Goal: Information Seeking & Learning: Check status

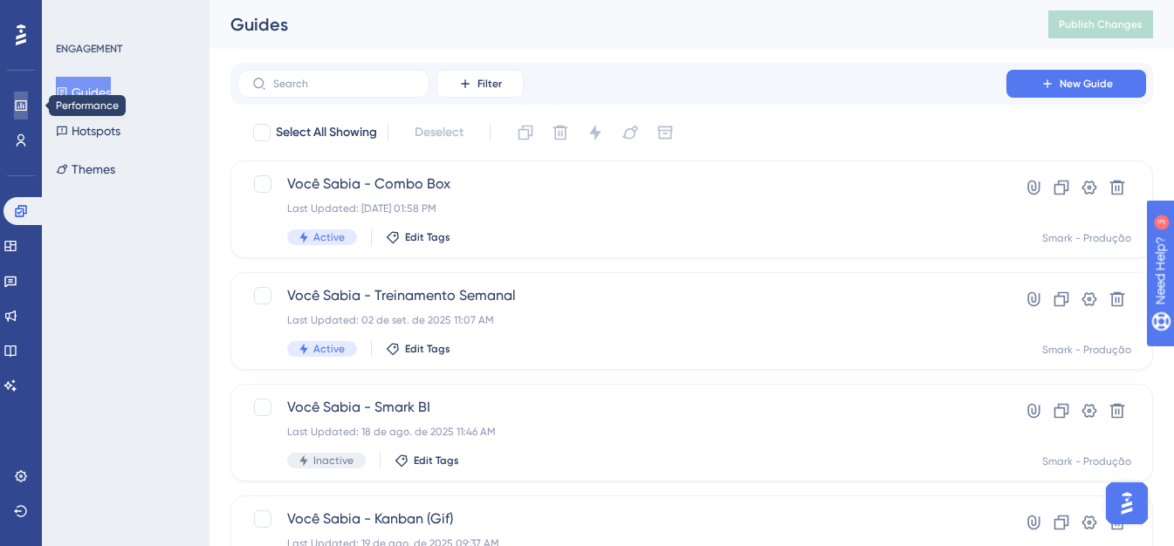
click at [22, 108] on icon at bounding box center [21, 106] width 14 height 14
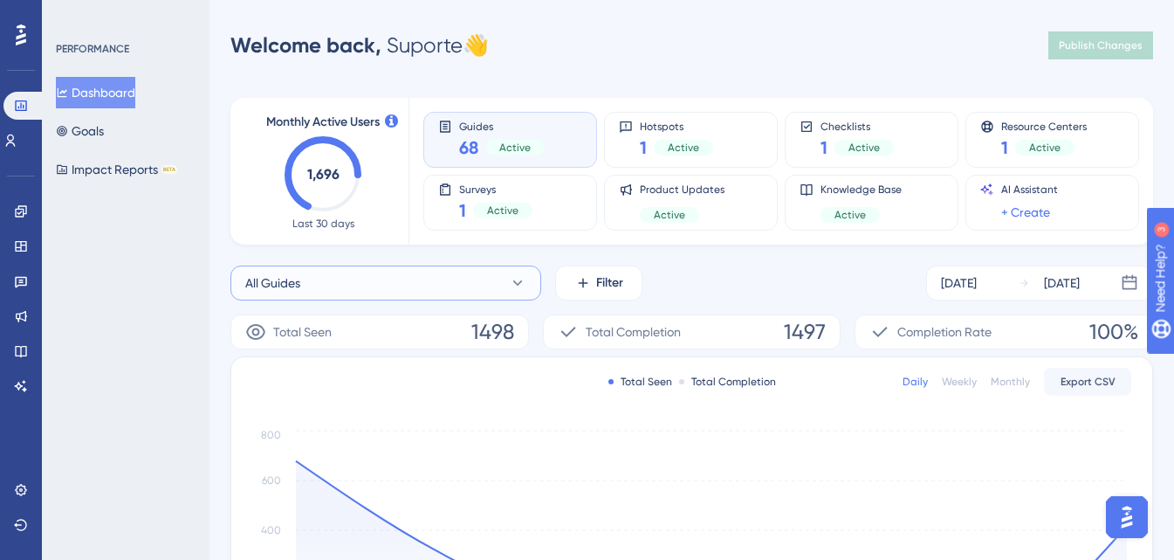
click at [518, 279] on icon at bounding box center [517, 282] width 17 height 17
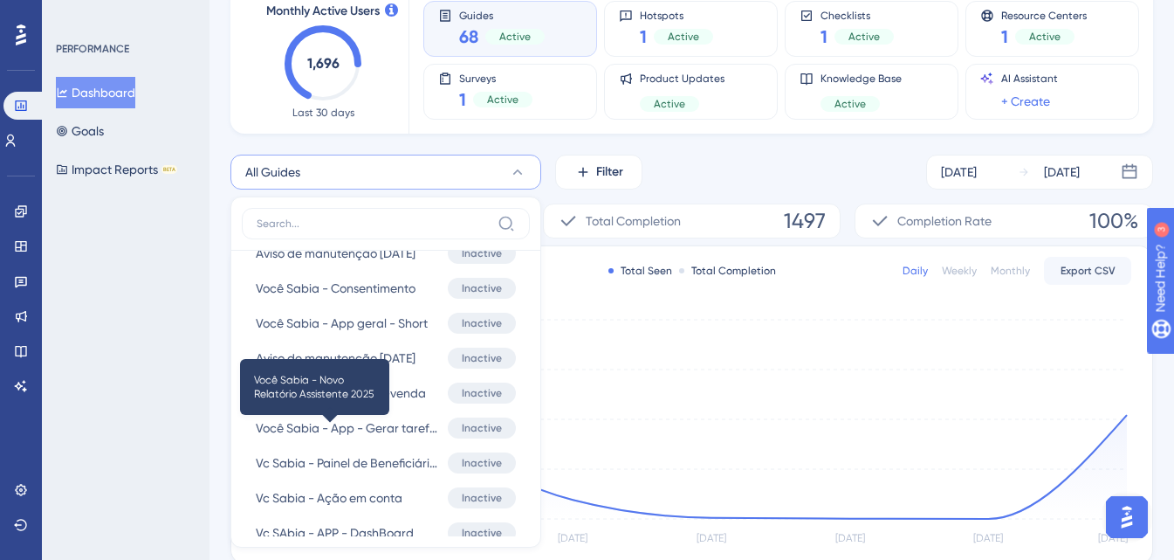
scroll to position [2619, 0]
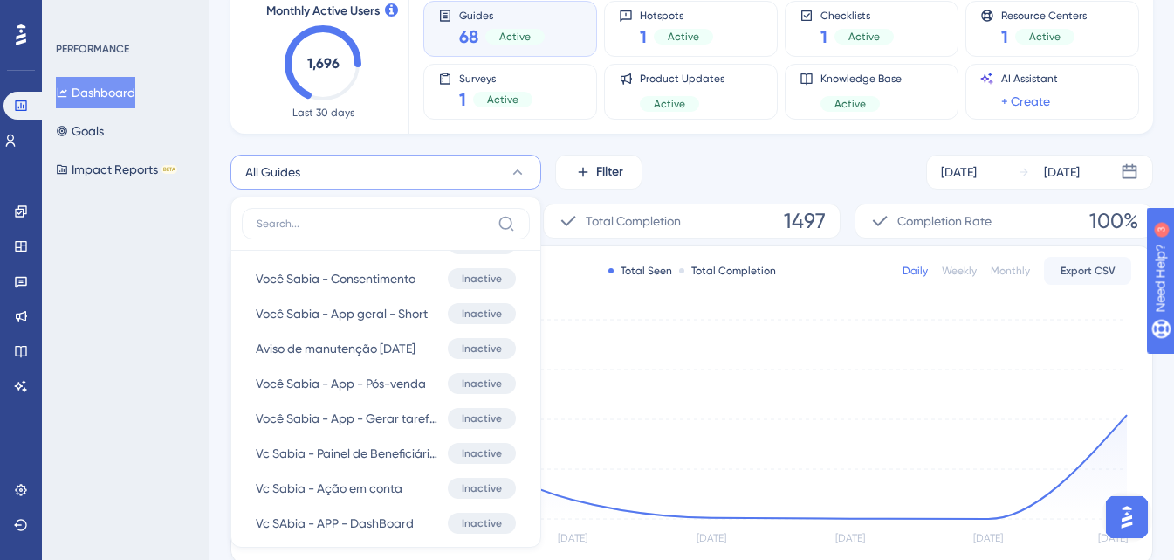
click at [117, 377] on div "PERFORMANCE Dashboard Goals Impact Reports BETA" at bounding box center [126, 280] width 168 height 560
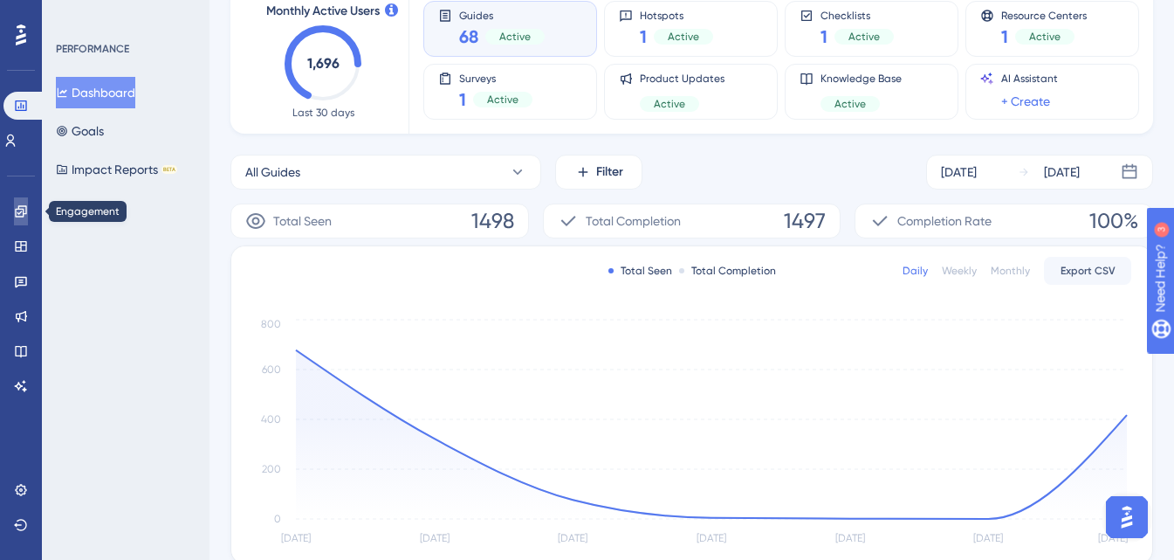
click at [21, 204] on icon at bounding box center [21, 211] width 14 height 14
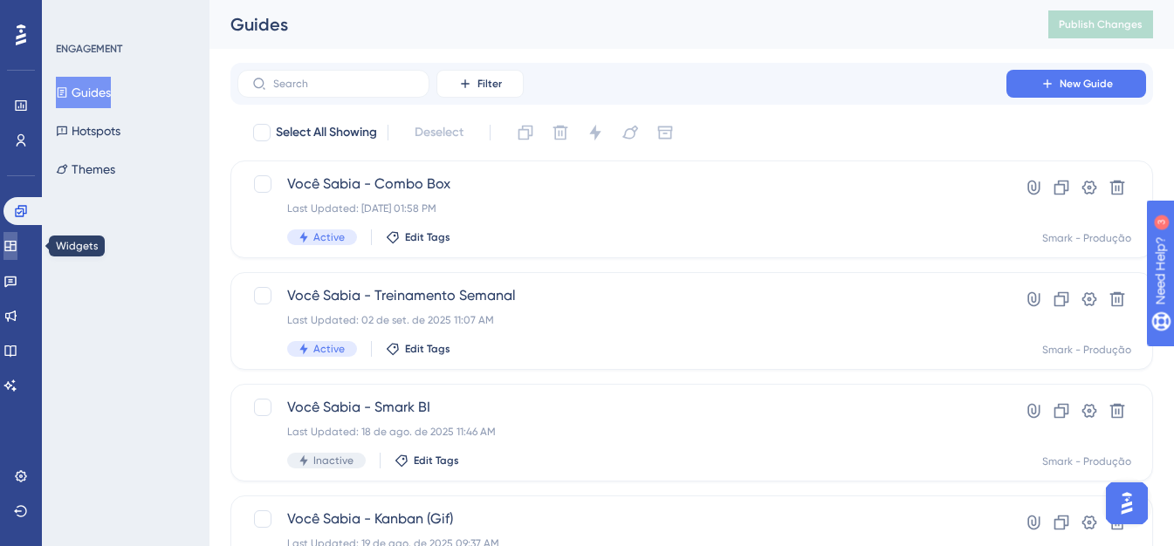
click at [17, 243] on icon at bounding box center [10, 246] width 14 height 14
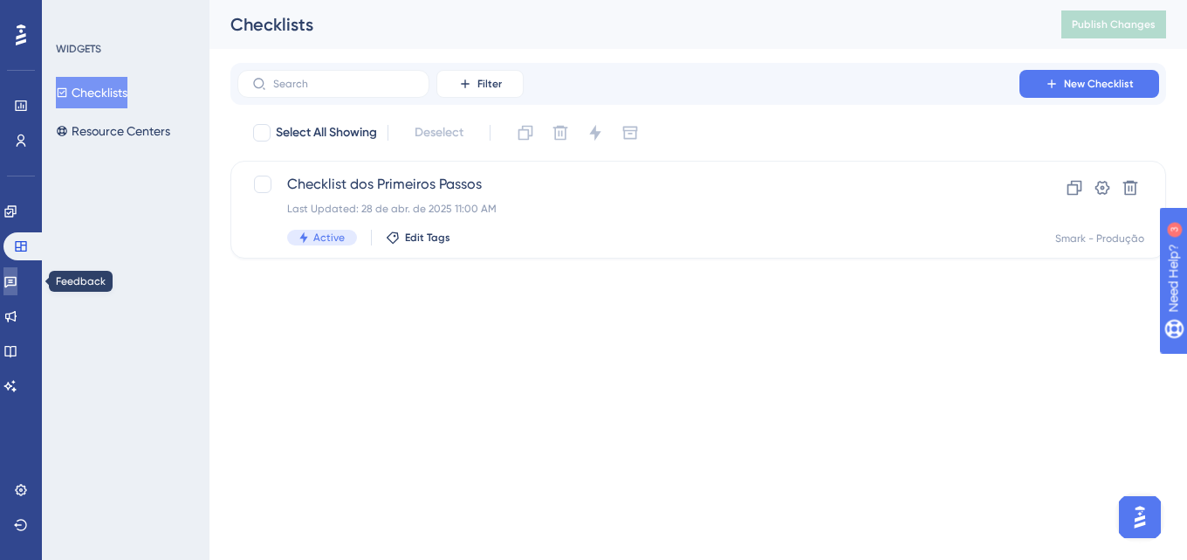
click at [17, 288] on link at bounding box center [10, 281] width 14 height 28
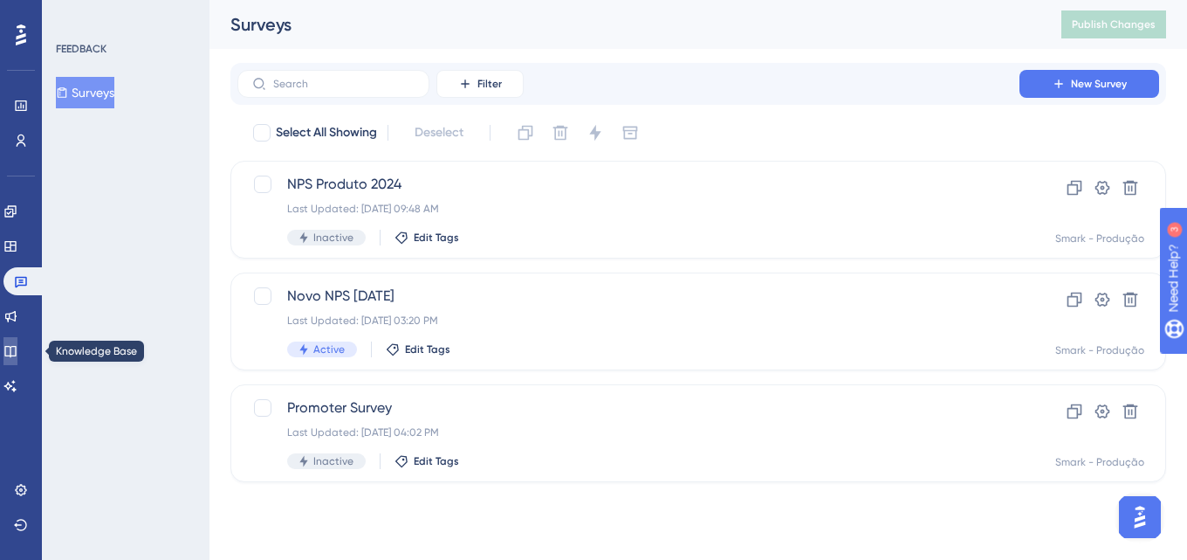
click at [16, 346] on icon at bounding box center [9, 351] width 11 height 11
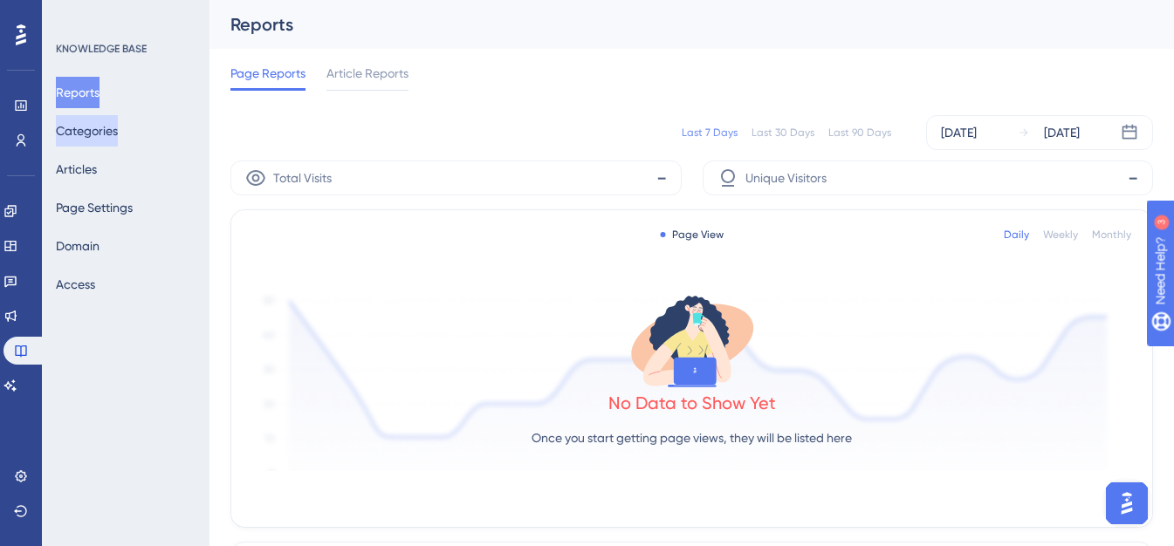
click at [118, 132] on button "Categories" at bounding box center [87, 130] width 62 height 31
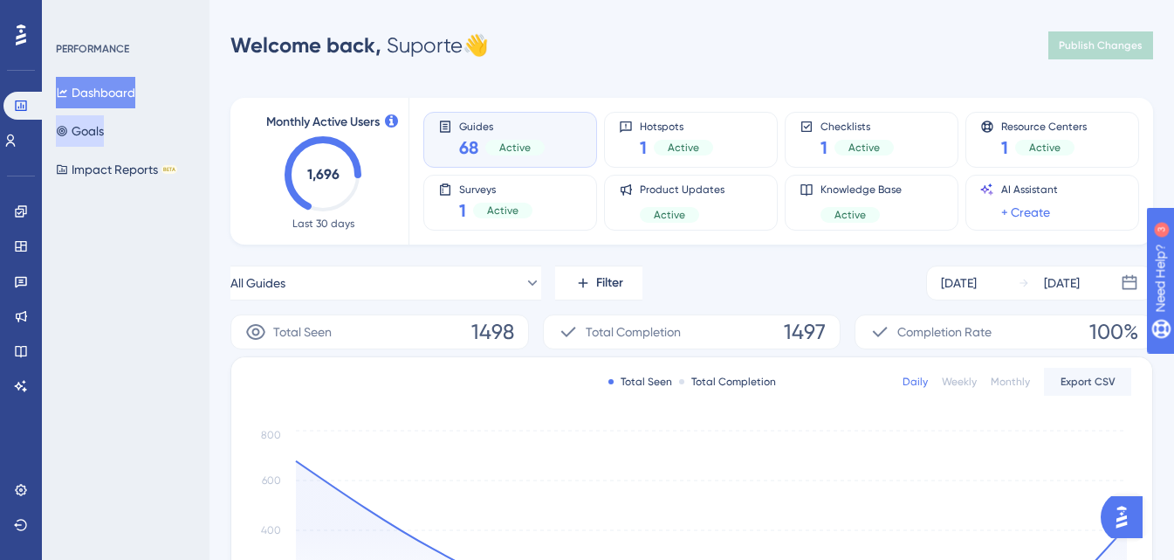
click at [104, 134] on button "Goals" at bounding box center [80, 130] width 48 height 31
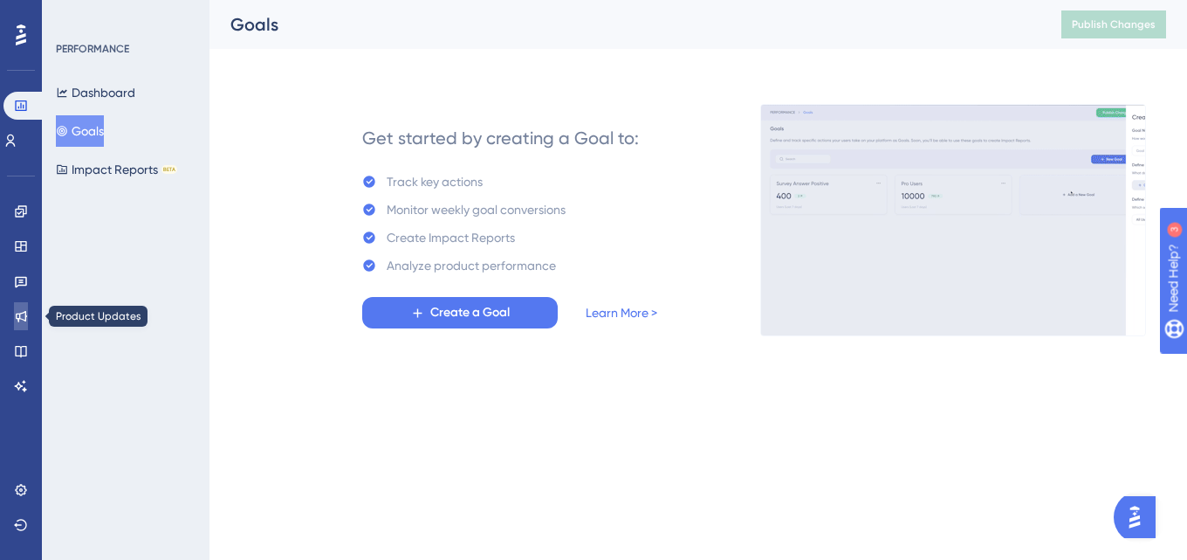
click at [24, 318] on icon at bounding box center [21, 316] width 14 height 14
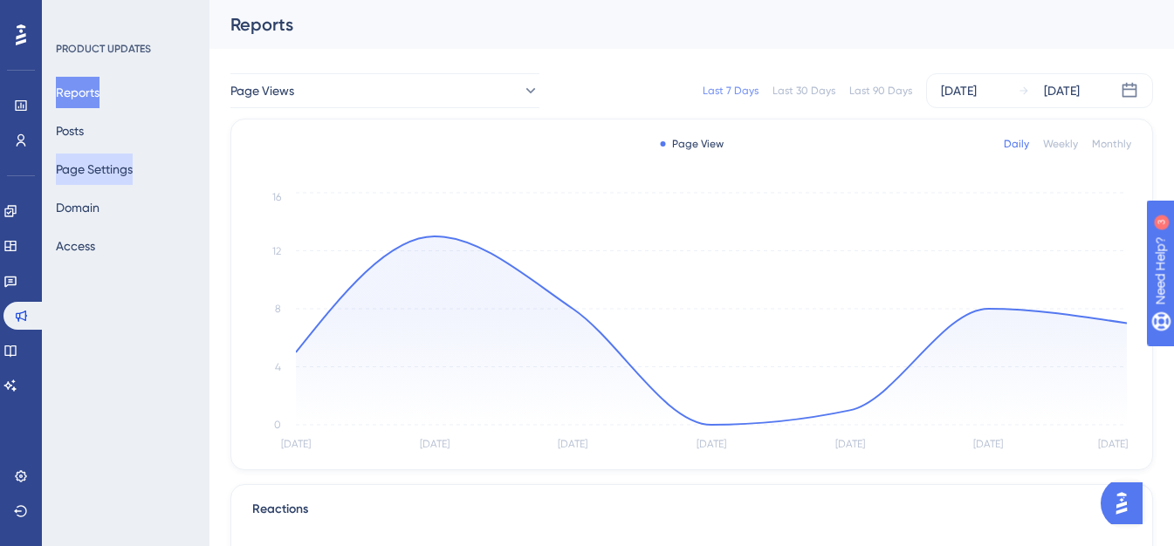
click at [120, 181] on button "Page Settings" at bounding box center [94, 169] width 77 height 31
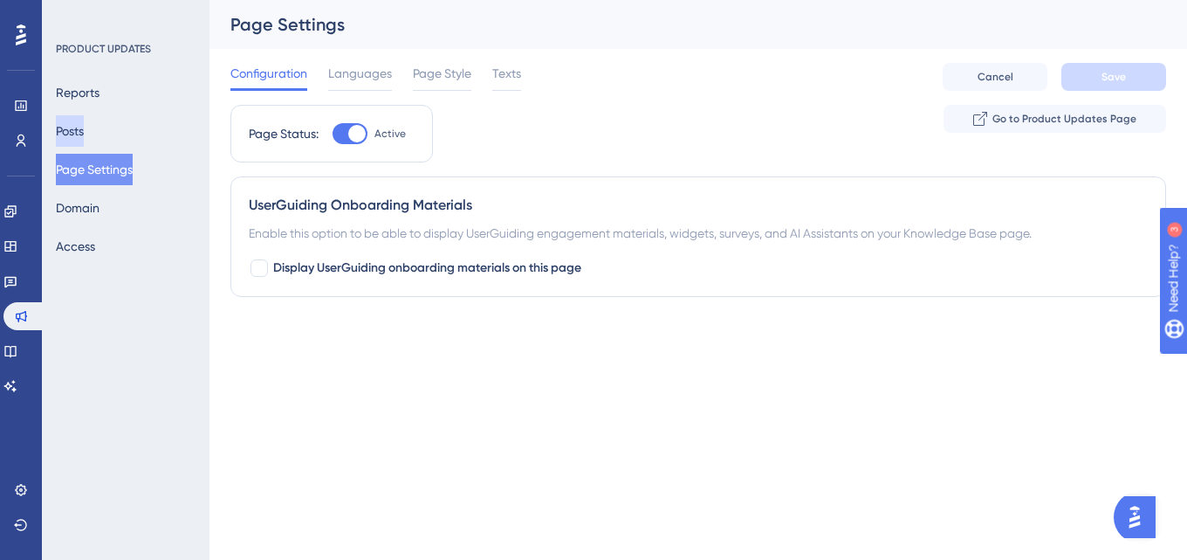
click at [84, 130] on button "Posts" at bounding box center [70, 130] width 28 height 31
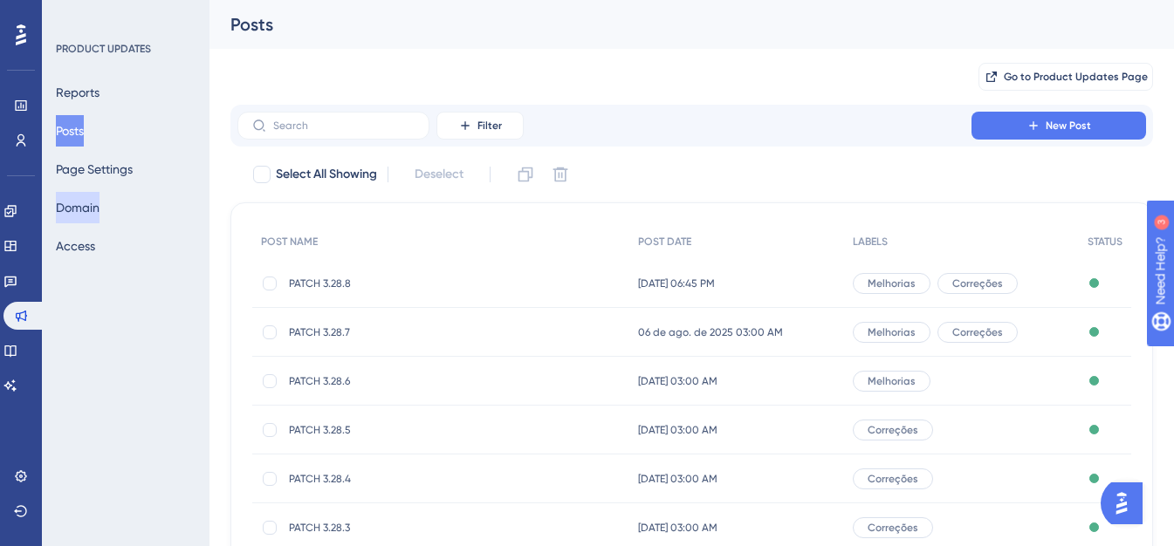
click at [100, 208] on button "Domain" at bounding box center [78, 207] width 44 height 31
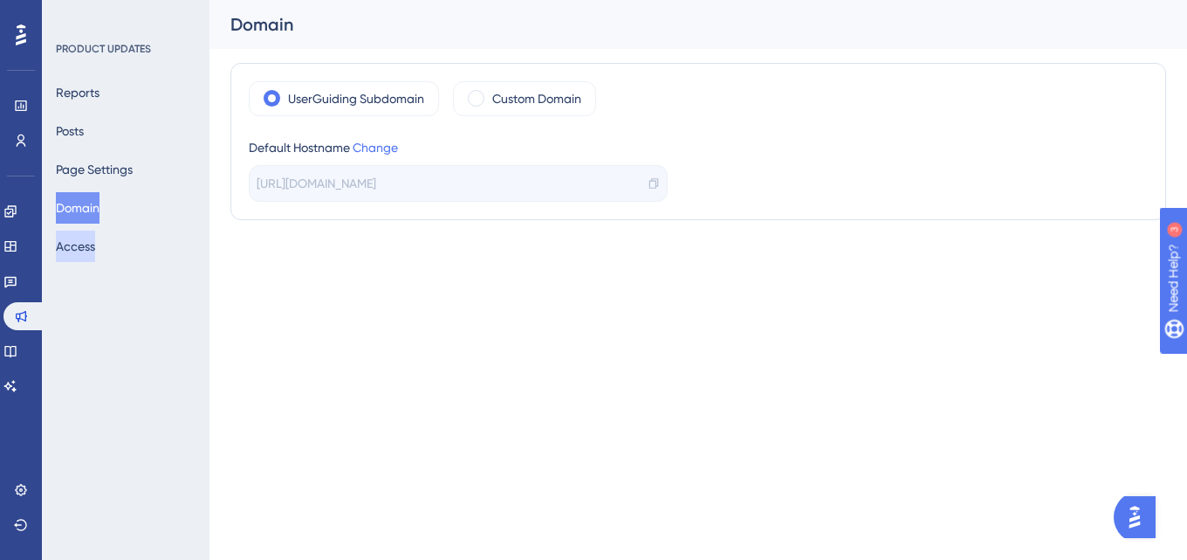
click at [95, 248] on button "Access" at bounding box center [75, 245] width 39 height 31
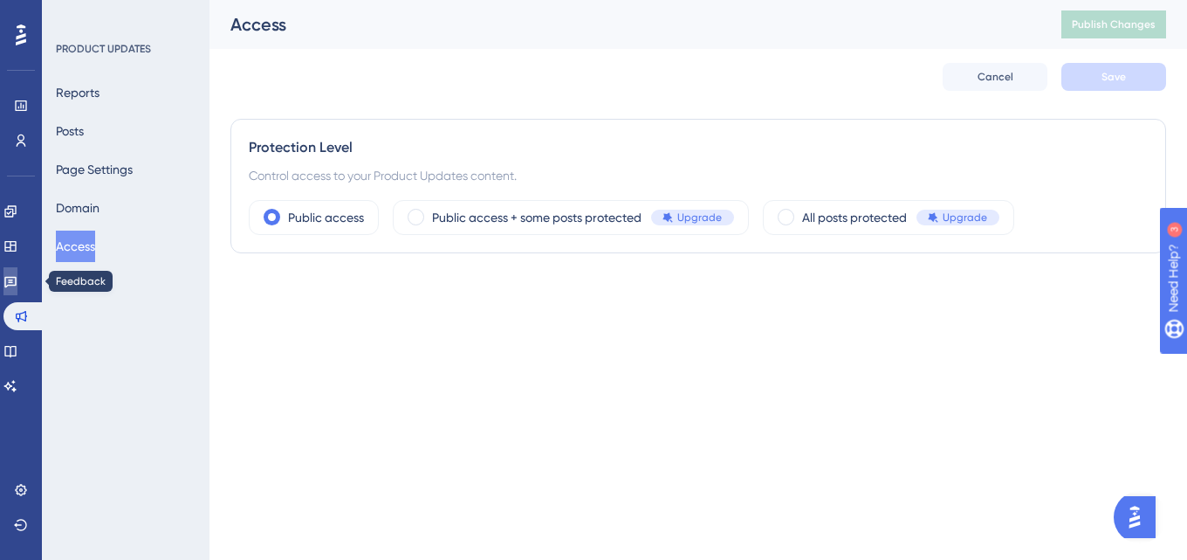
click at [17, 277] on icon at bounding box center [10, 282] width 12 height 11
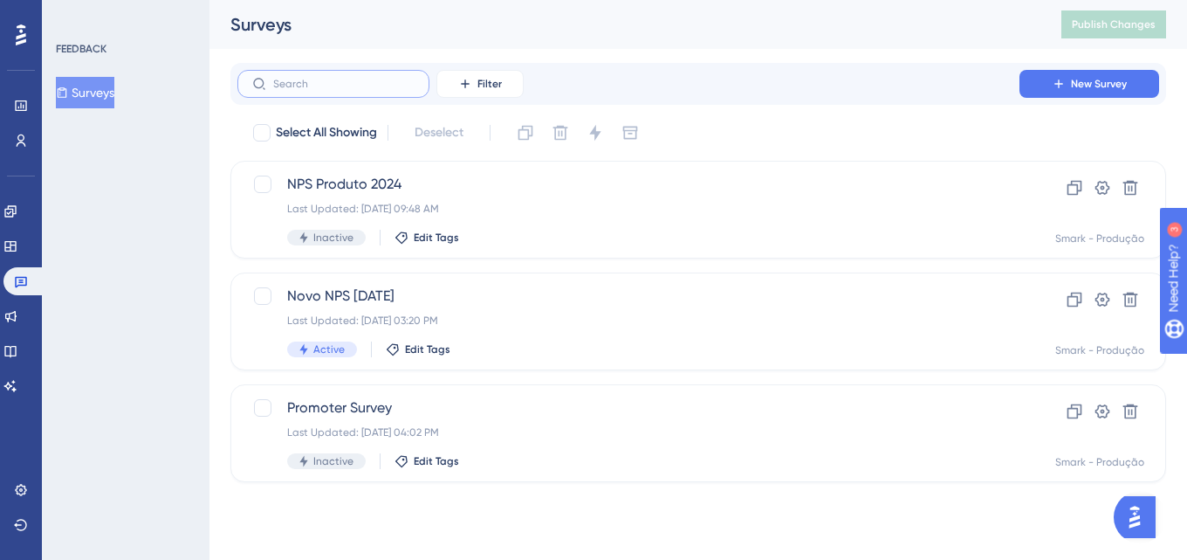
click at [406, 83] on input "text" at bounding box center [343, 84] width 141 height 12
click at [605, 88] on div "Filter New Survey" at bounding box center [698, 84] width 922 height 28
click at [17, 316] on icon at bounding box center [10, 316] width 14 height 14
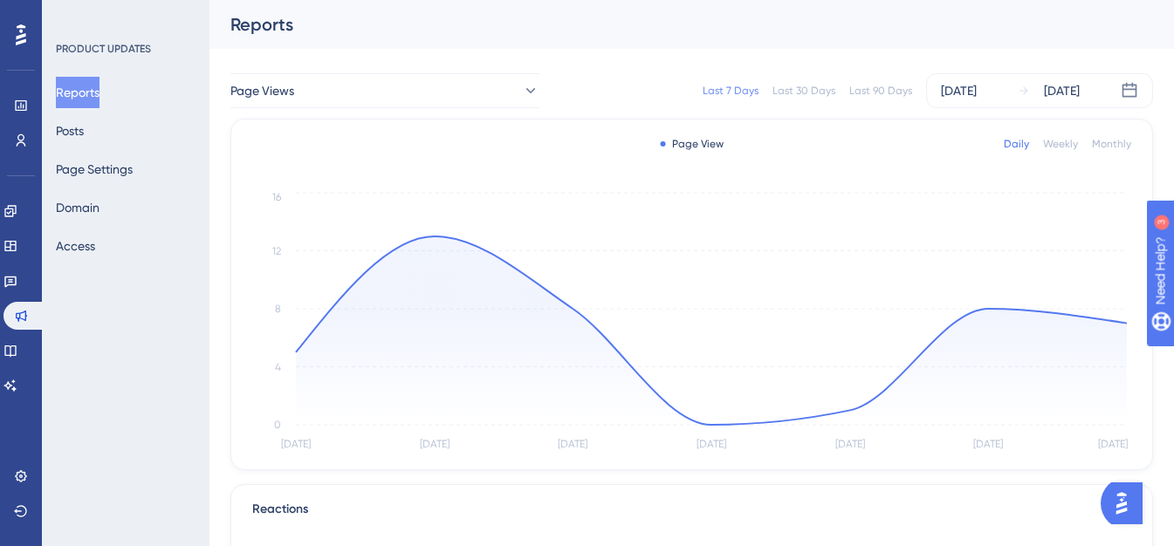
click at [816, 89] on div "Last 30 Days" at bounding box center [804, 91] width 63 height 14
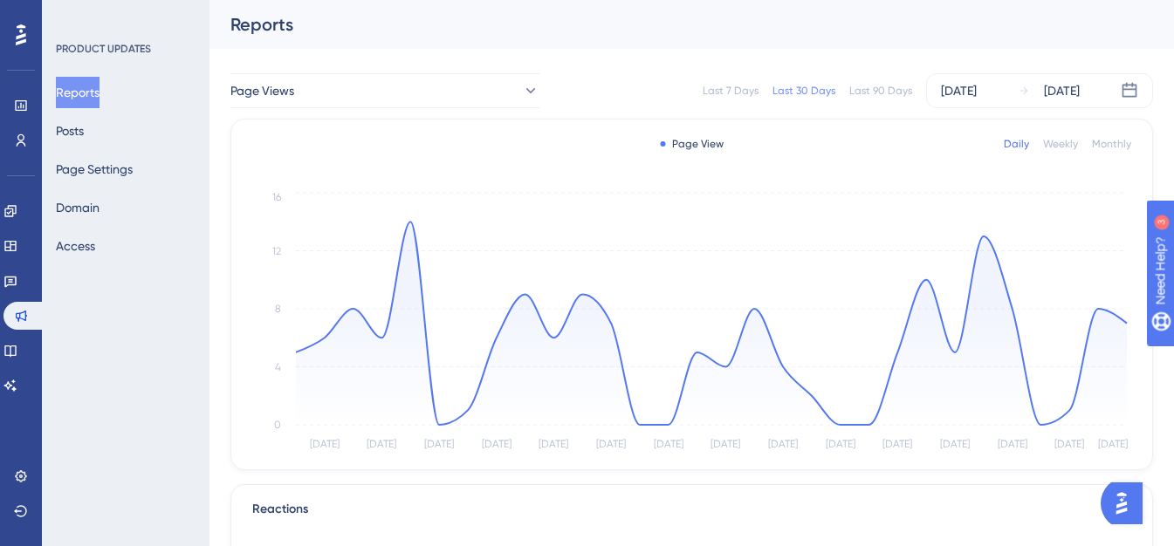
click at [887, 89] on div "Last 90 Days" at bounding box center [880, 91] width 63 height 14
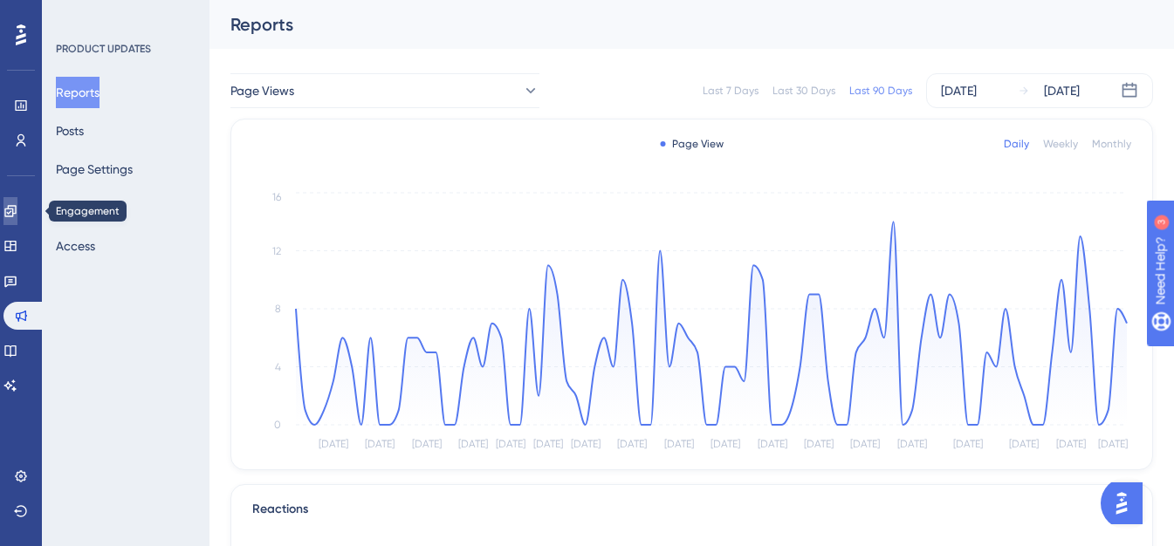
click at [17, 205] on icon at bounding box center [10, 211] width 14 height 14
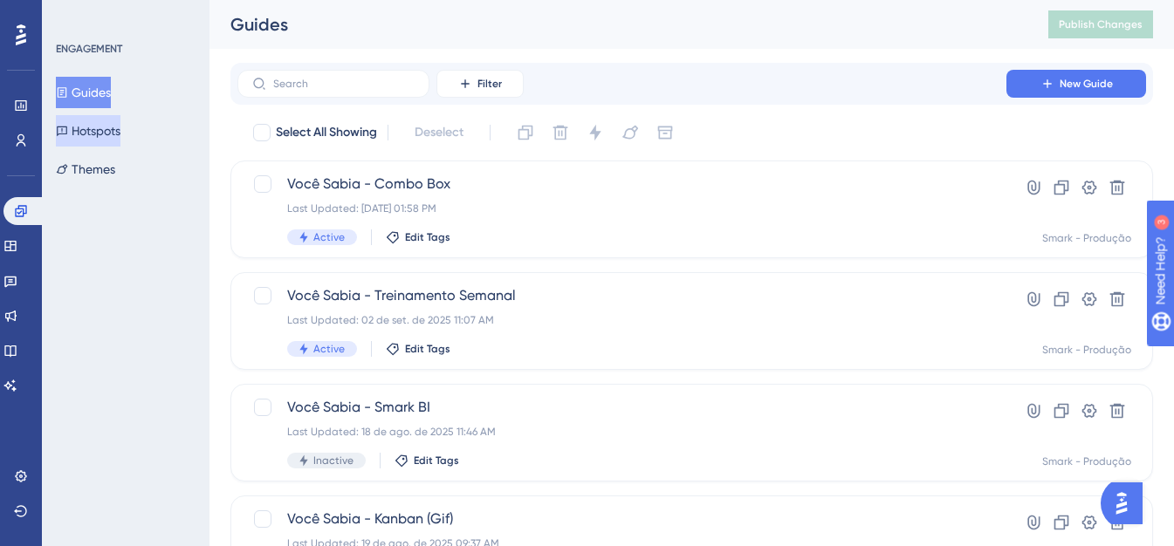
click at [120, 127] on button "Hotspots" at bounding box center [88, 130] width 65 height 31
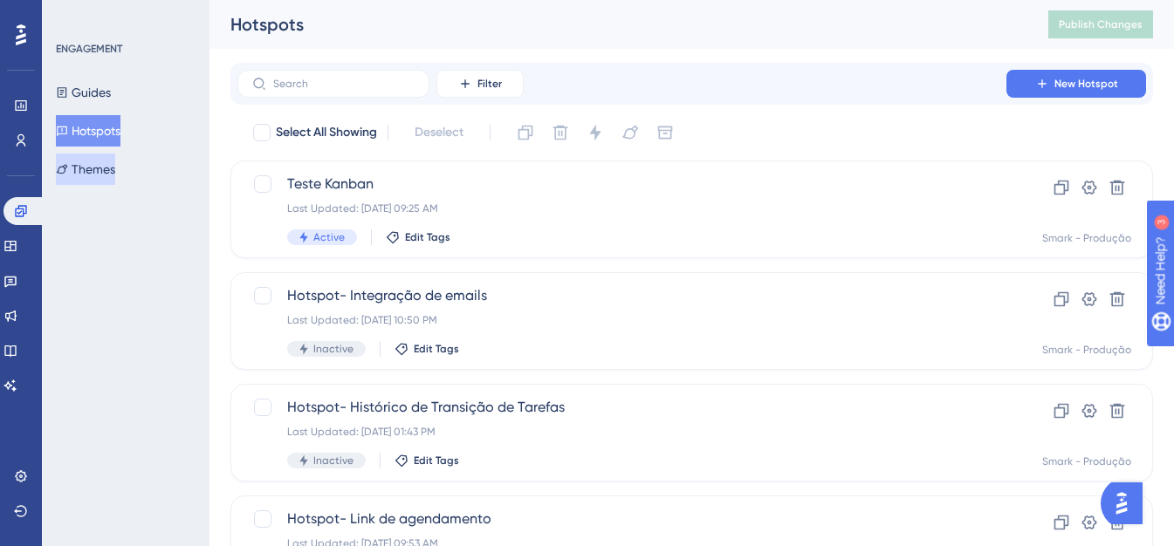
click at [115, 168] on button "Themes" at bounding box center [85, 169] width 59 height 31
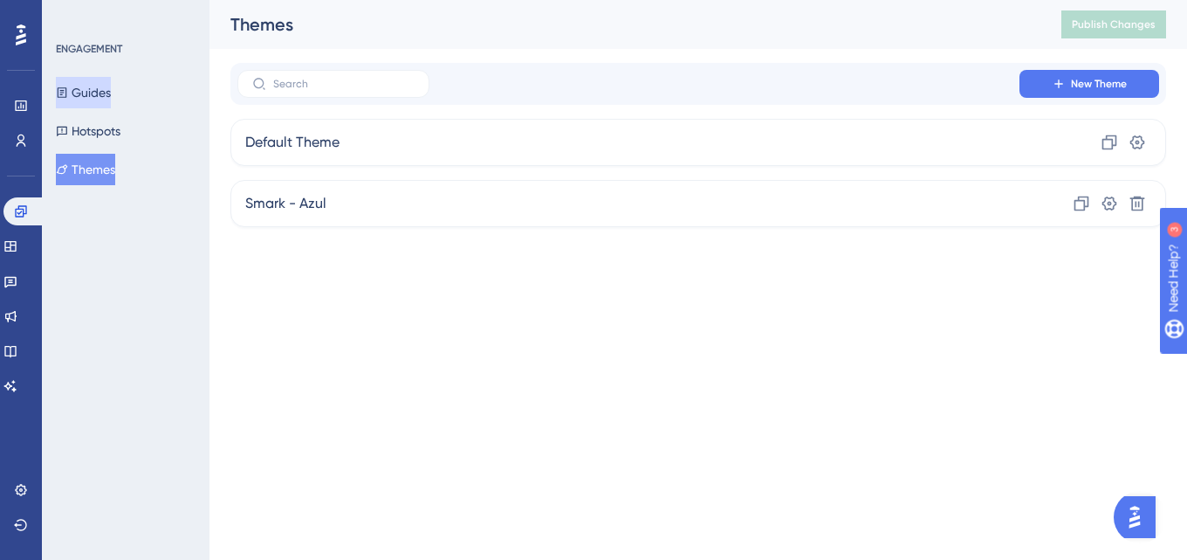
click at [108, 98] on button "Guides" at bounding box center [83, 92] width 55 height 31
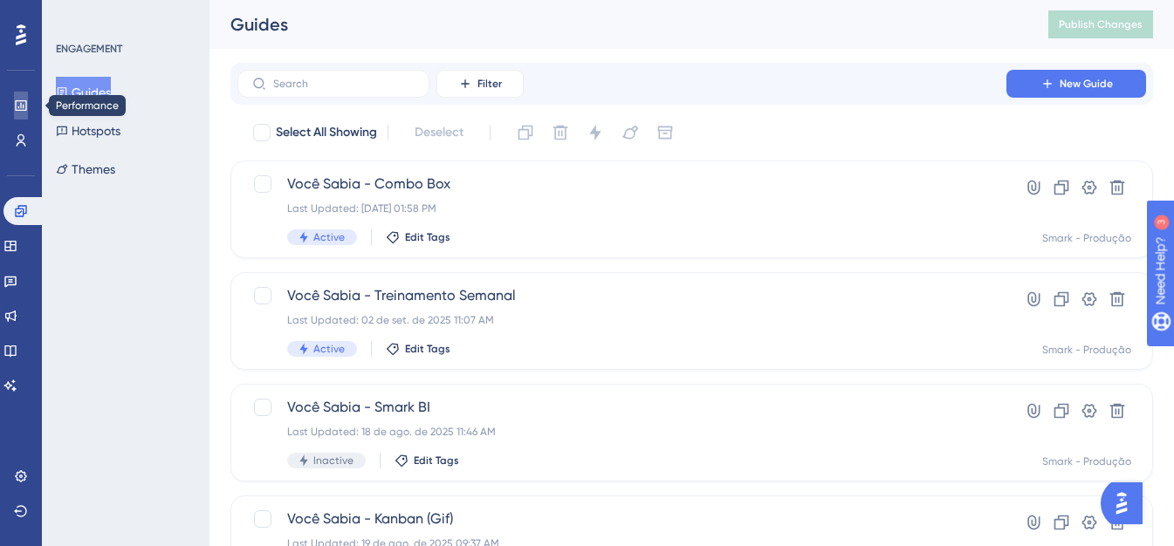
click at [24, 107] on icon at bounding box center [20, 105] width 11 height 10
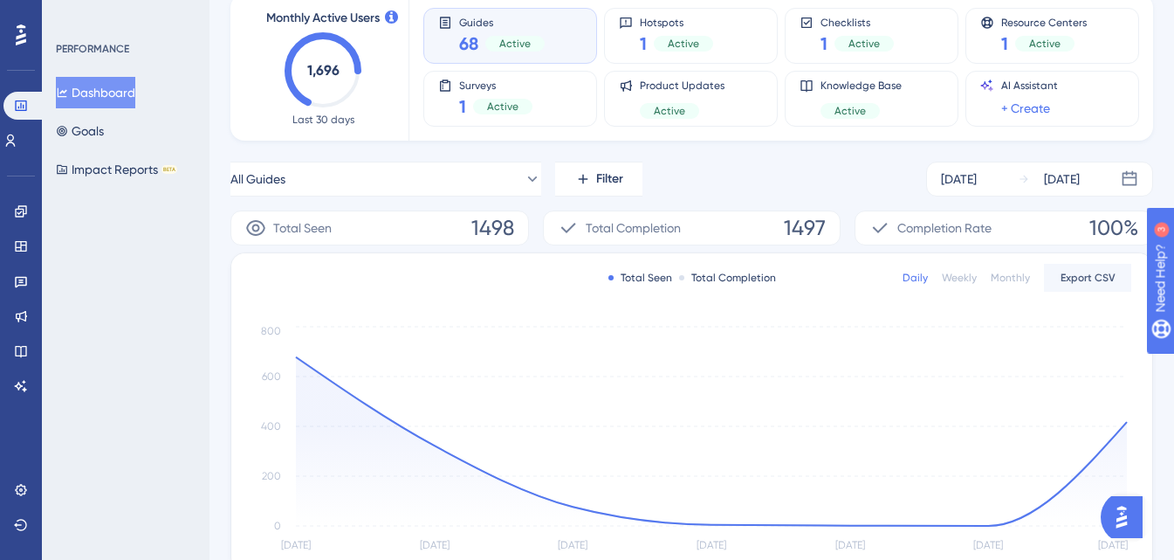
scroll to position [47, 0]
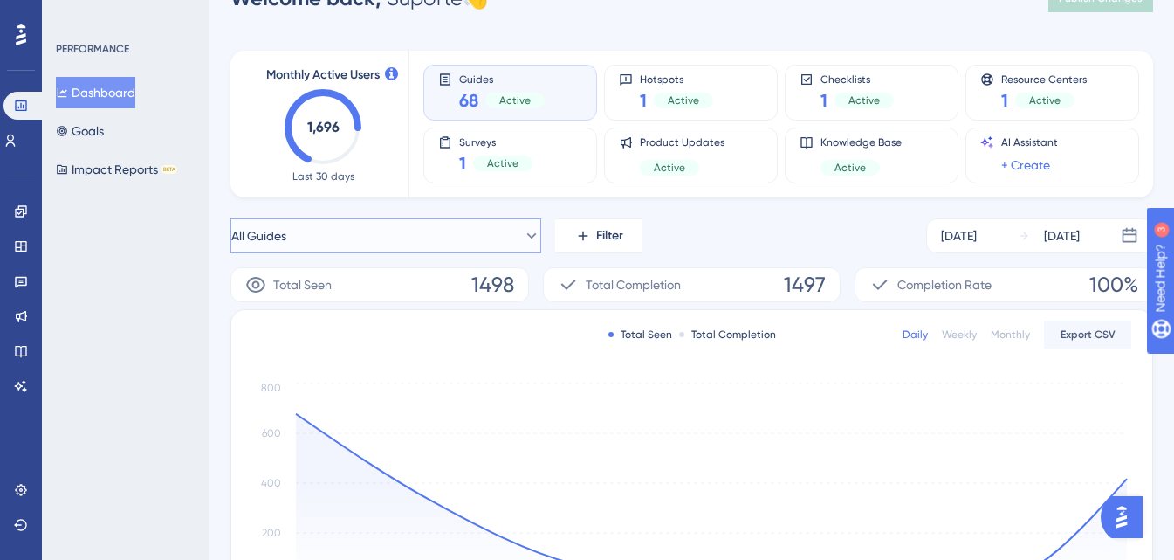
click at [525, 239] on icon at bounding box center [531, 235] width 17 height 17
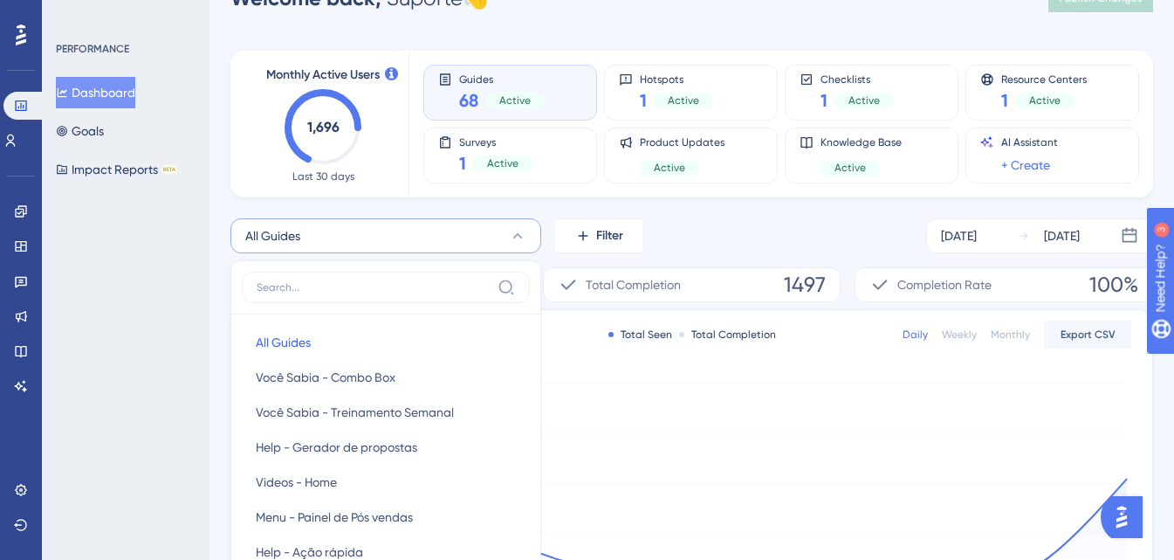
scroll to position [168, 0]
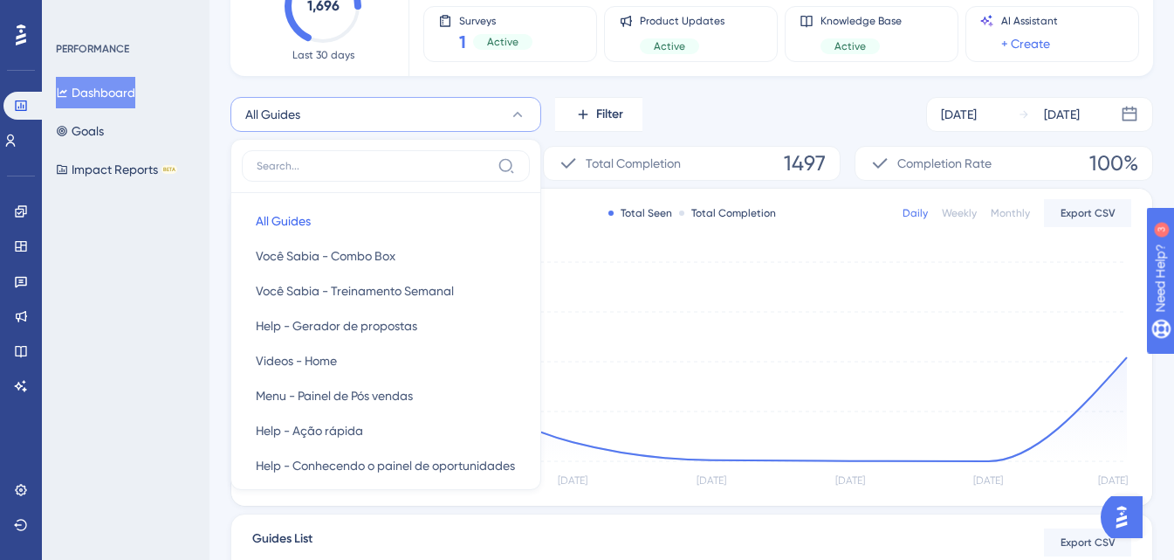
click at [149, 418] on div "PERFORMANCE Dashboard Goals Impact Reports BETA" at bounding box center [126, 280] width 168 height 560
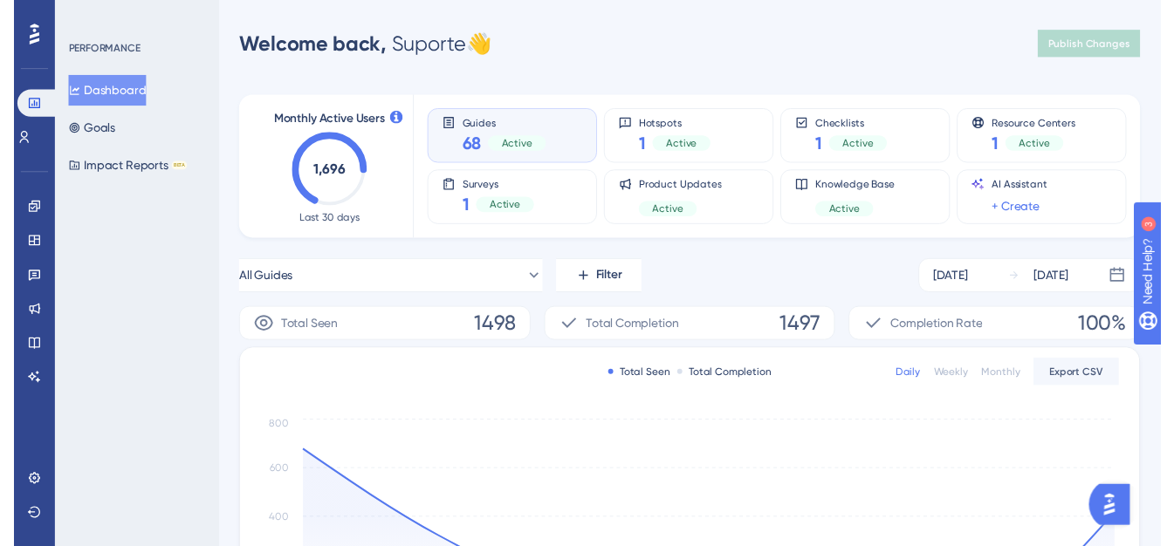
scroll to position [0, 0]
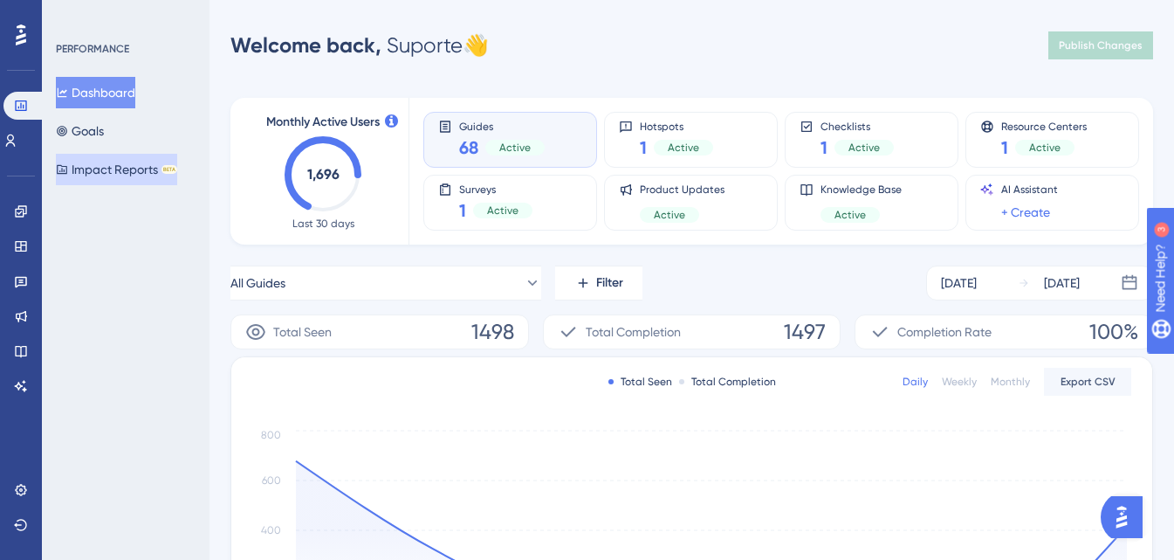
click at [103, 168] on button "Impact Reports BETA" at bounding box center [116, 169] width 121 height 31
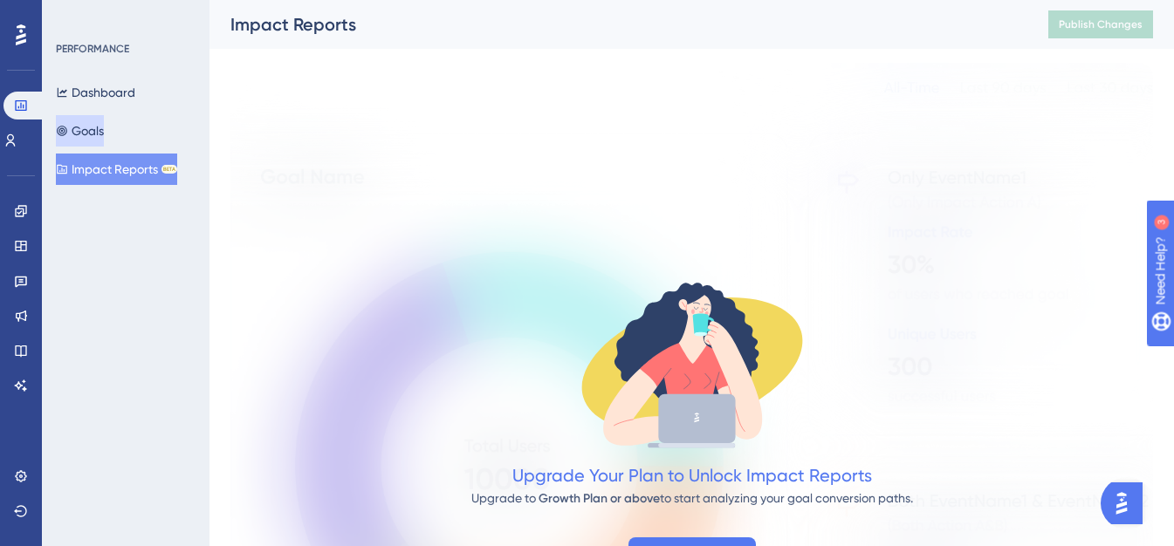
click at [96, 134] on button "Goals" at bounding box center [80, 130] width 48 height 31
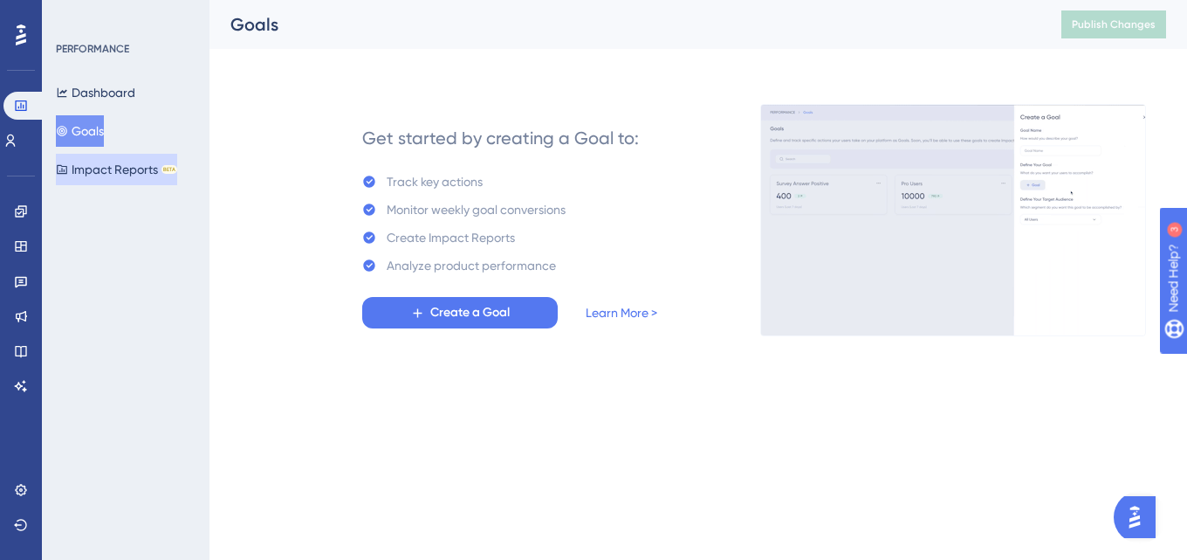
click at [105, 170] on button "Impact Reports BETA" at bounding box center [116, 169] width 121 height 31
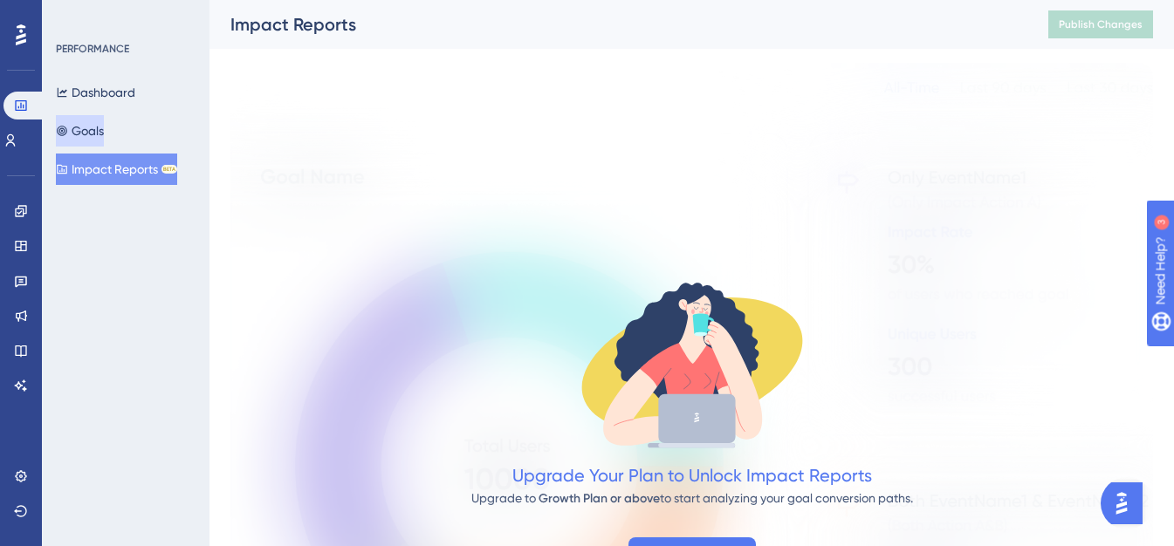
click at [104, 134] on button "Goals" at bounding box center [80, 130] width 48 height 31
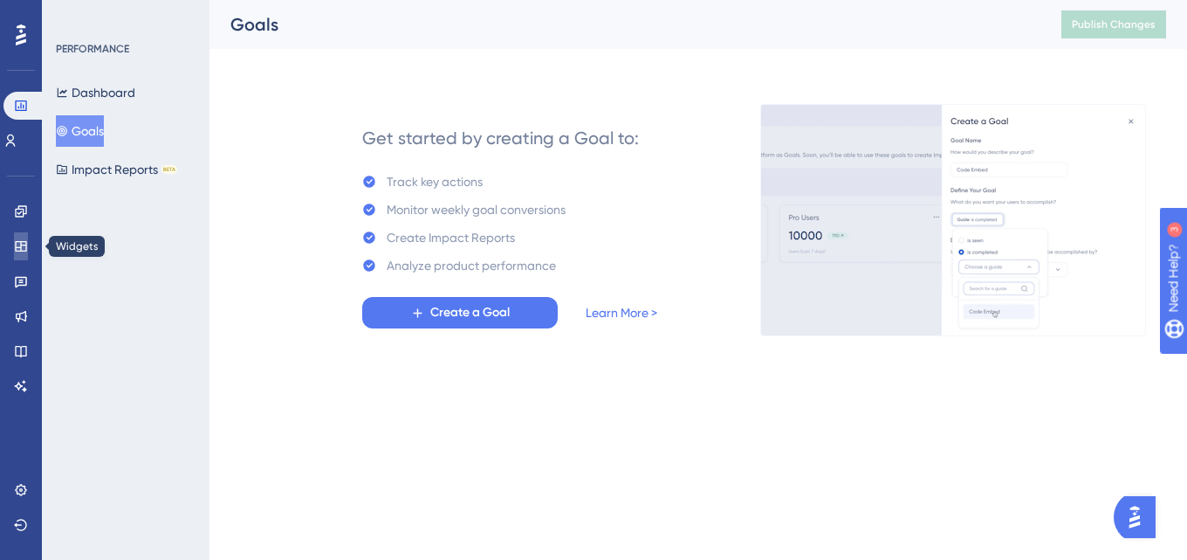
click at [23, 240] on icon at bounding box center [21, 246] width 14 height 14
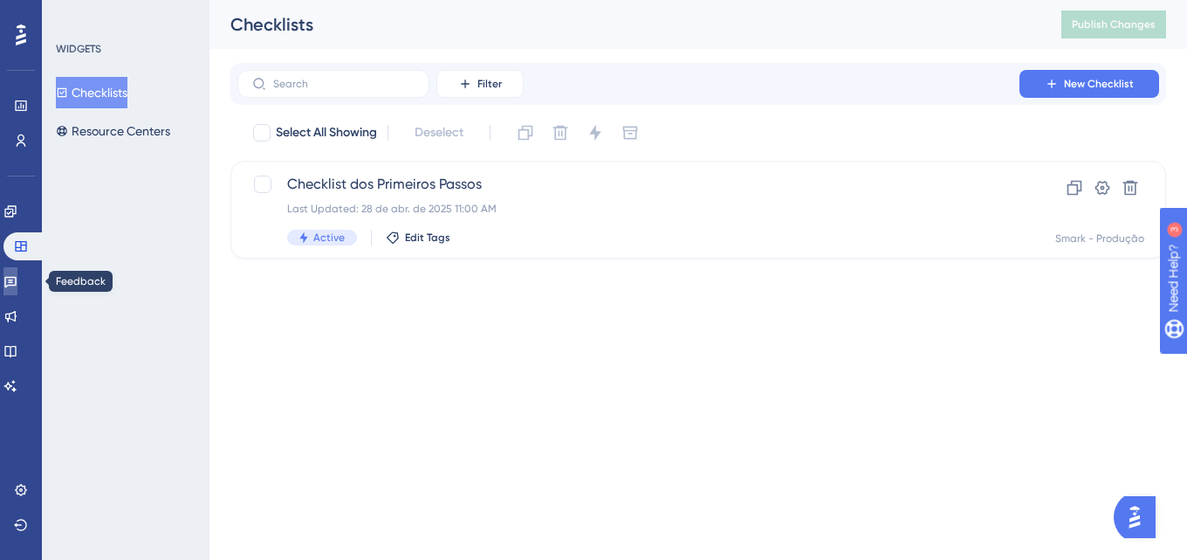
click at [17, 272] on link at bounding box center [10, 281] width 14 height 28
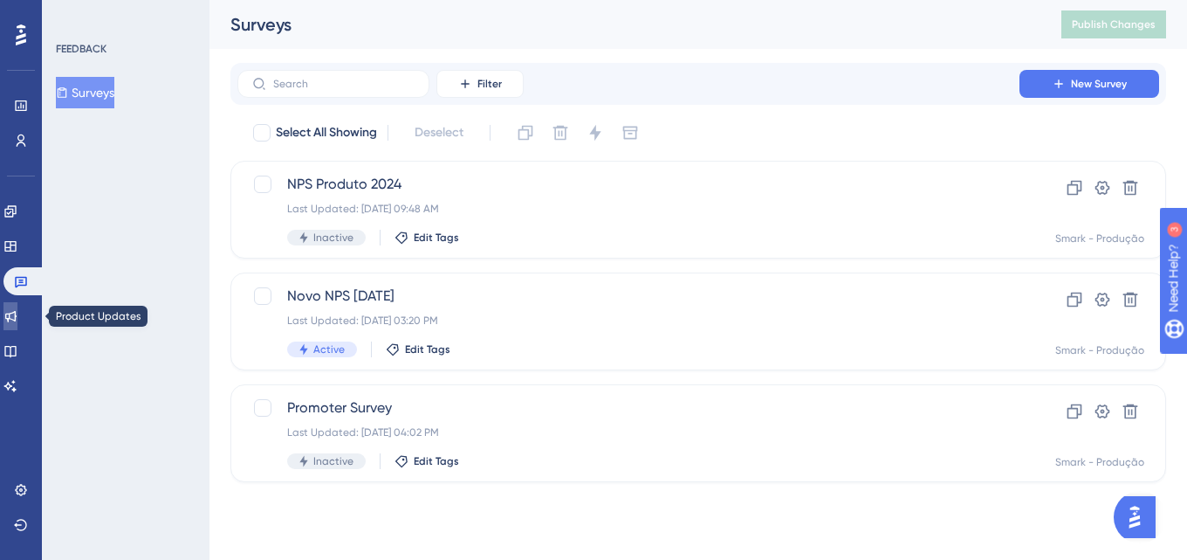
click at [17, 318] on icon at bounding box center [10, 316] width 11 height 11
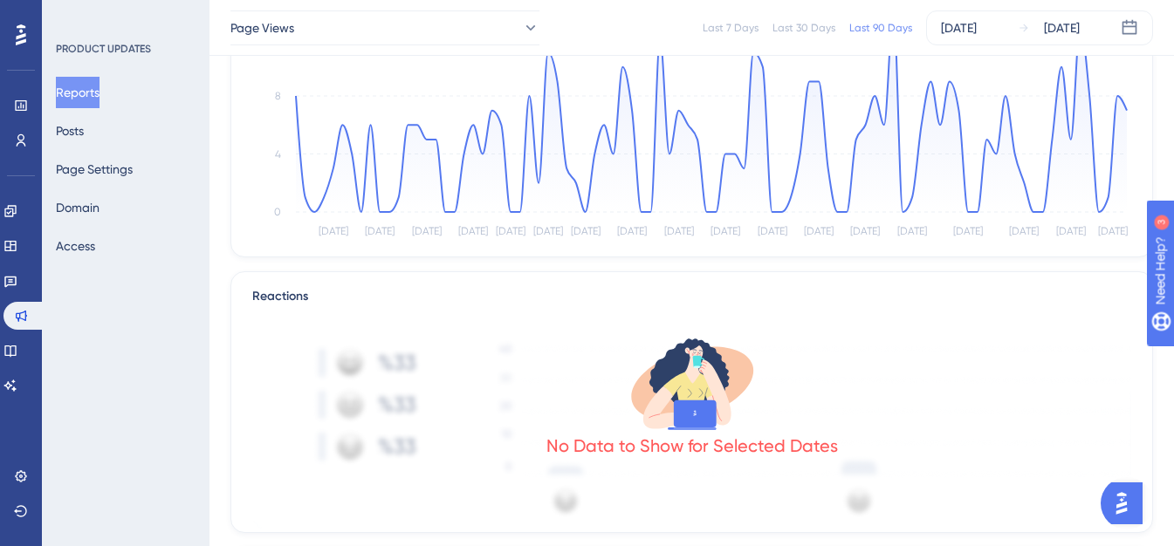
scroll to position [175, 0]
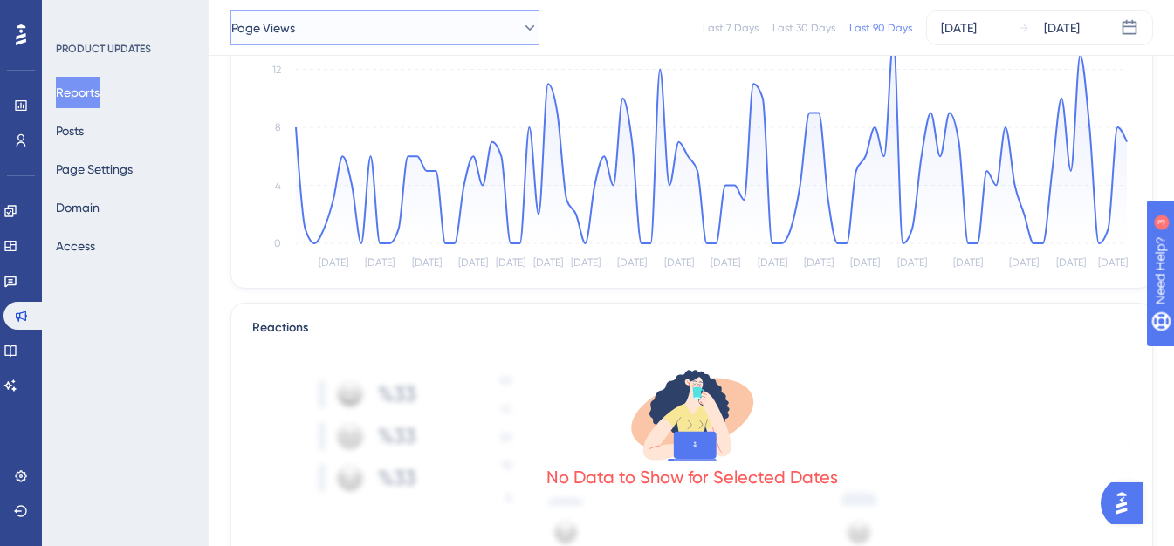
click at [477, 24] on button "Page Views" at bounding box center [384, 27] width 309 height 35
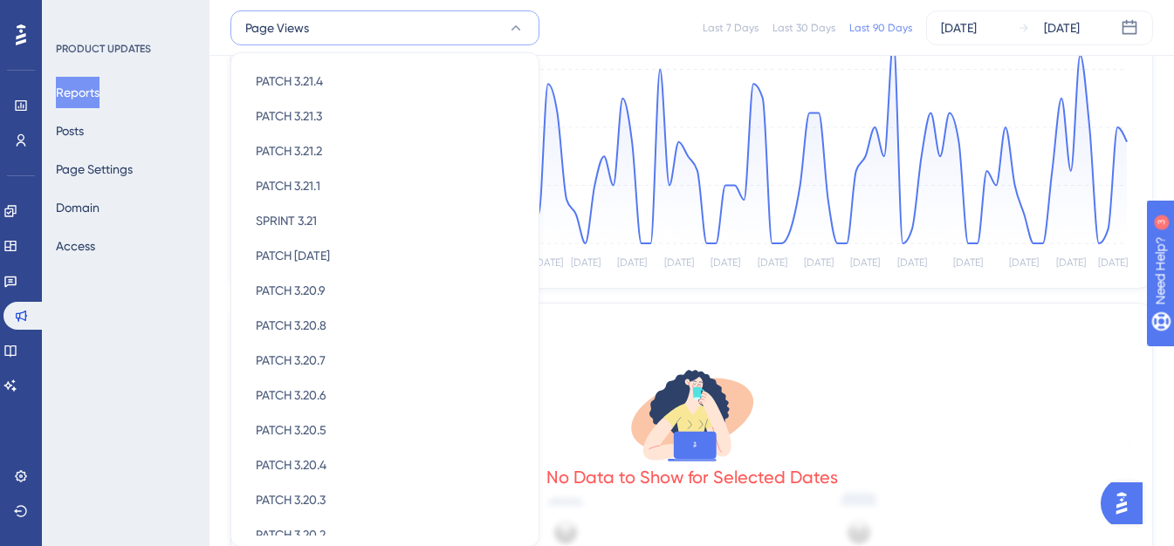
scroll to position [1203, 0]
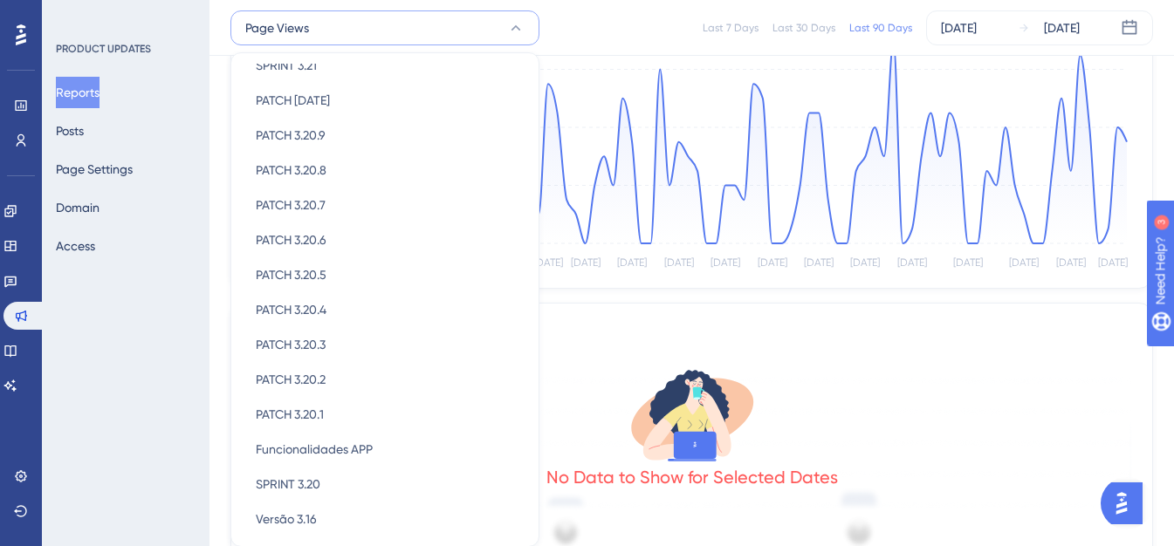
click at [135, 397] on div "PRODUCT UPDATES Reports Posts Page Settings Domain Access" at bounding box center [126, 273] width 168 height 546
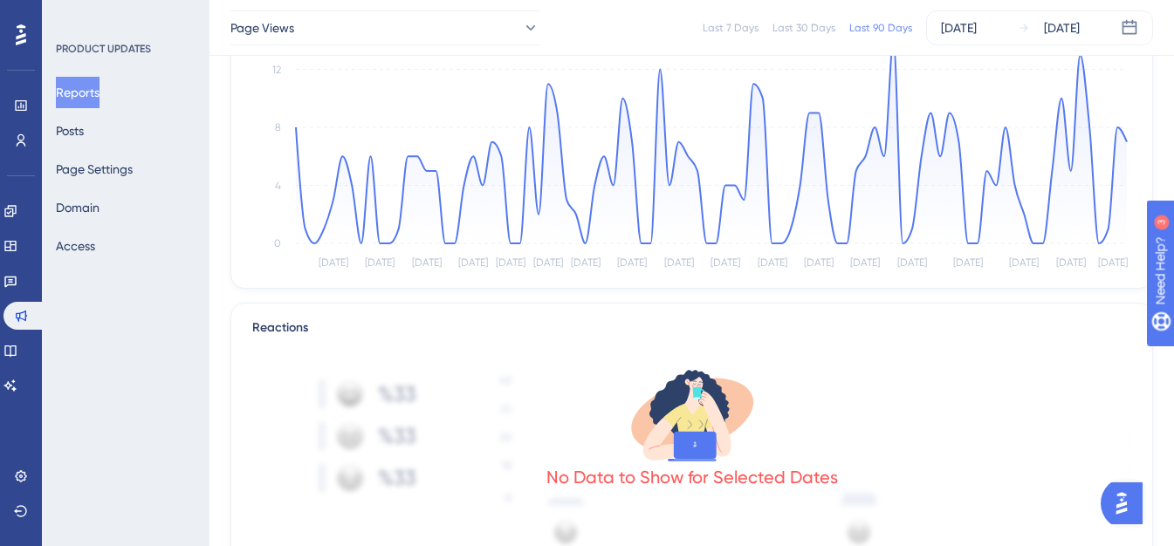
scroll to position [0, 0]
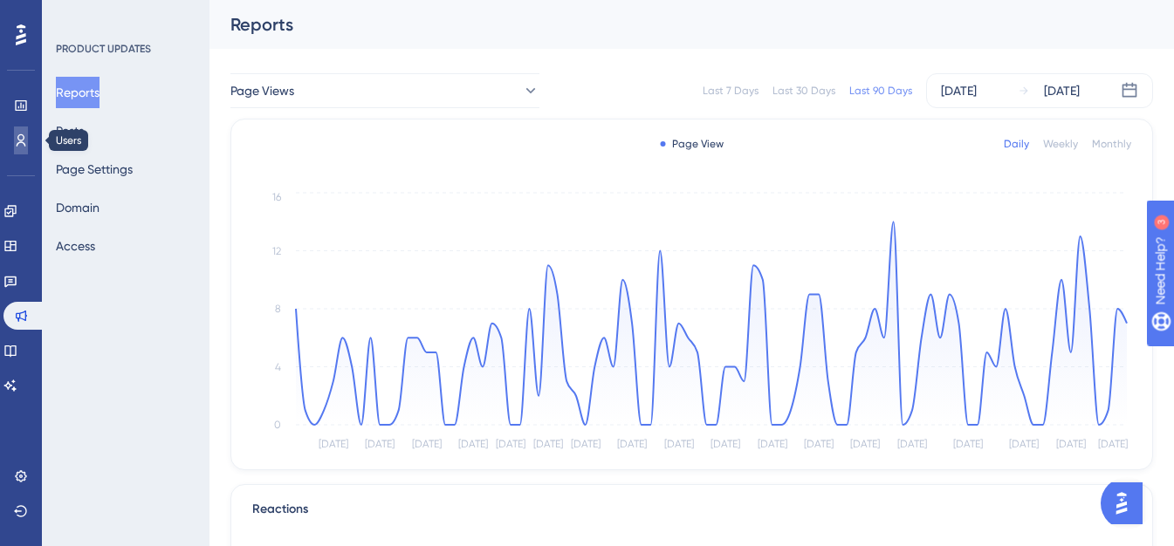
click at [21, 140] on icon at bounding box center [21, 141] width 14 height 14
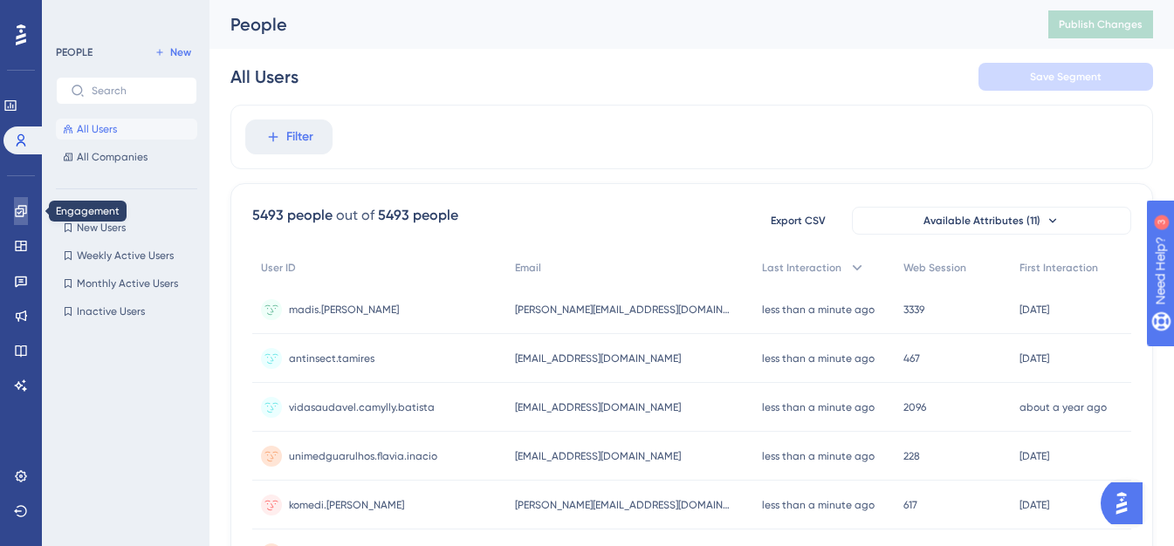
click at [21, 208] on icon at bounding box center [21, 211] width 14 height 14
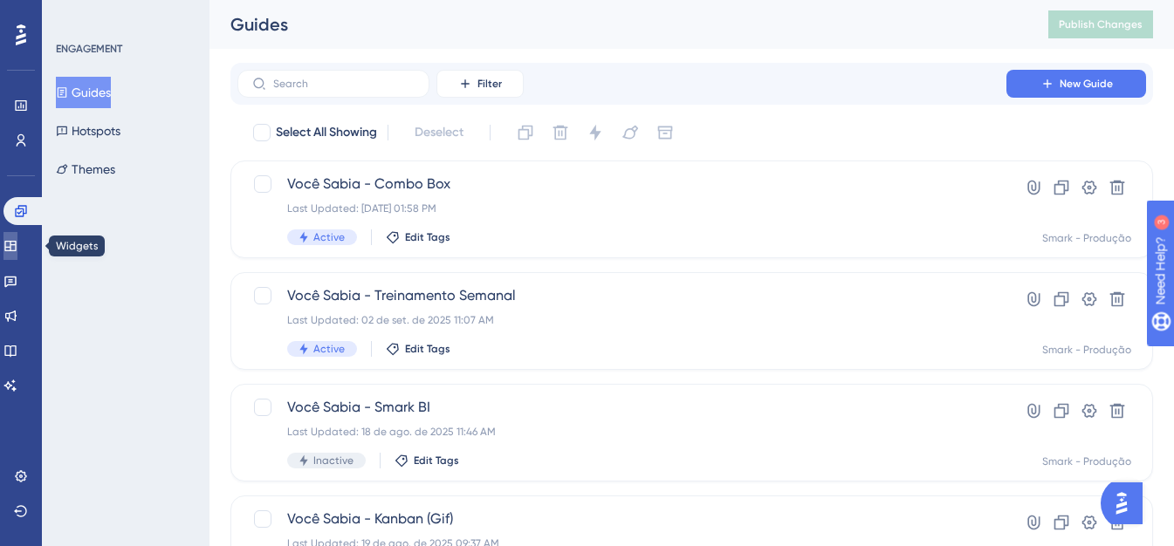
click at [17, 251] on icon at bounding box center [10, 246] width 14 height 14
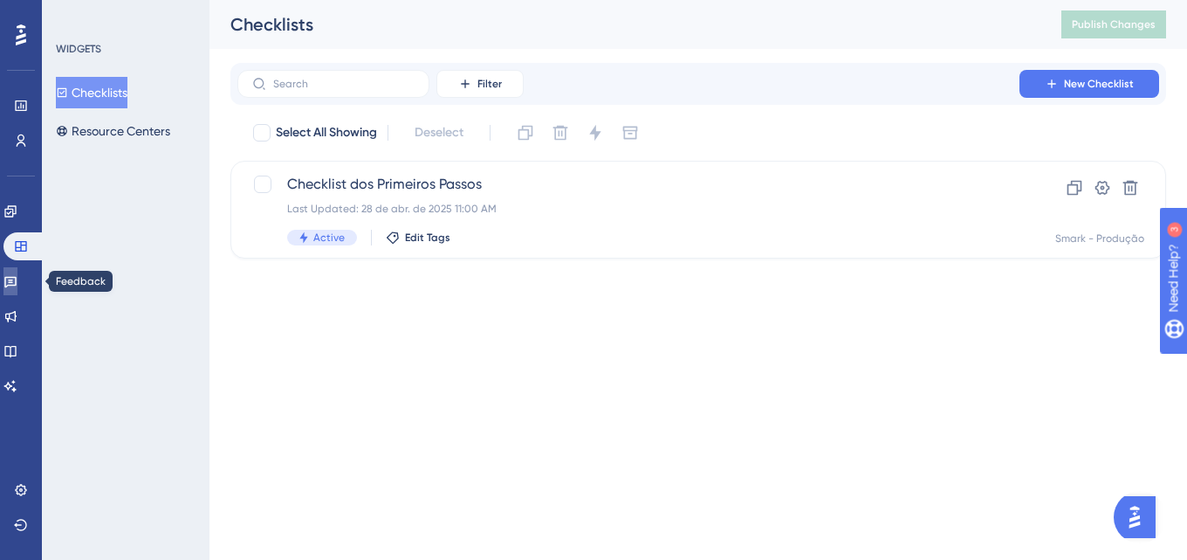
click at [14, 279] on icon at bounding box center [10, 281] width 14 height 14
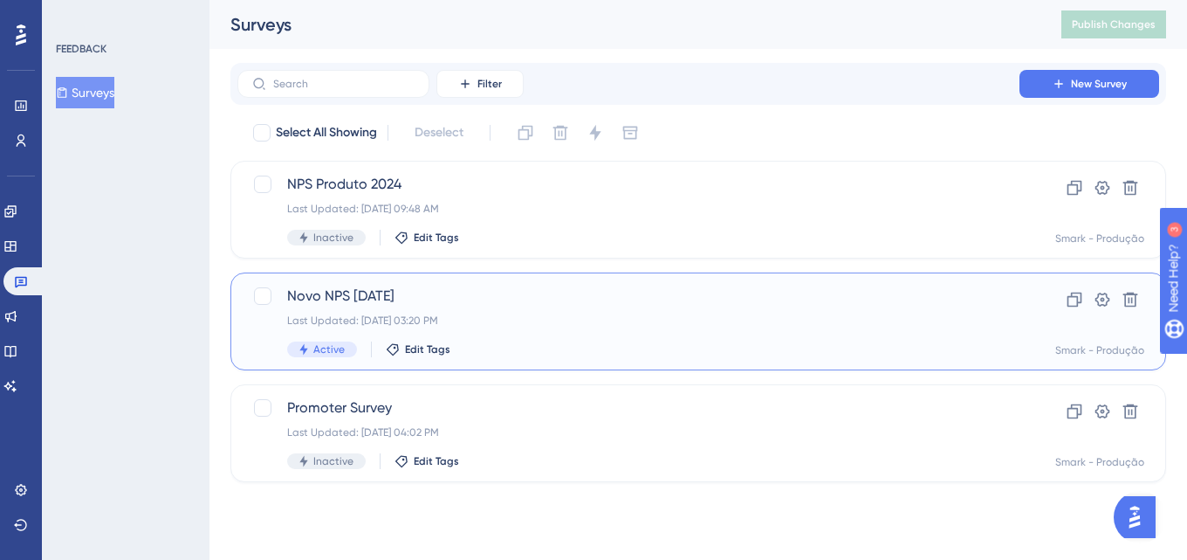
click at [542, 340] on div "Novo NPS [DATE] Last Updated: [DATE] 03:20 PM Active Edit Tags" at bounding box center [628, 321] width 683 height 72
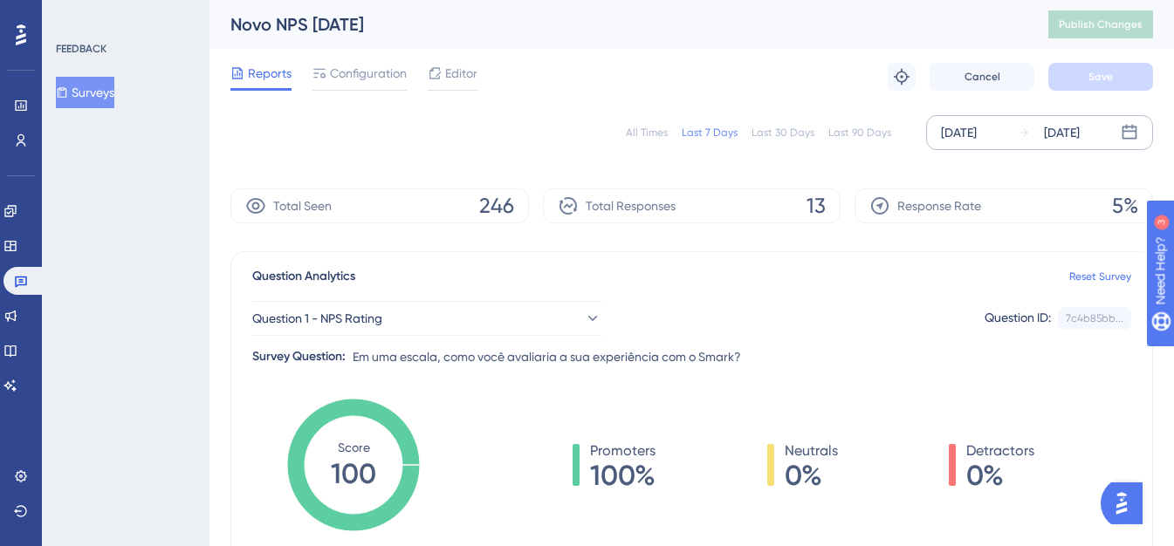
click at [953, 136] on div "[DATE]" at bounding box center [959, 132] width 36 height 21
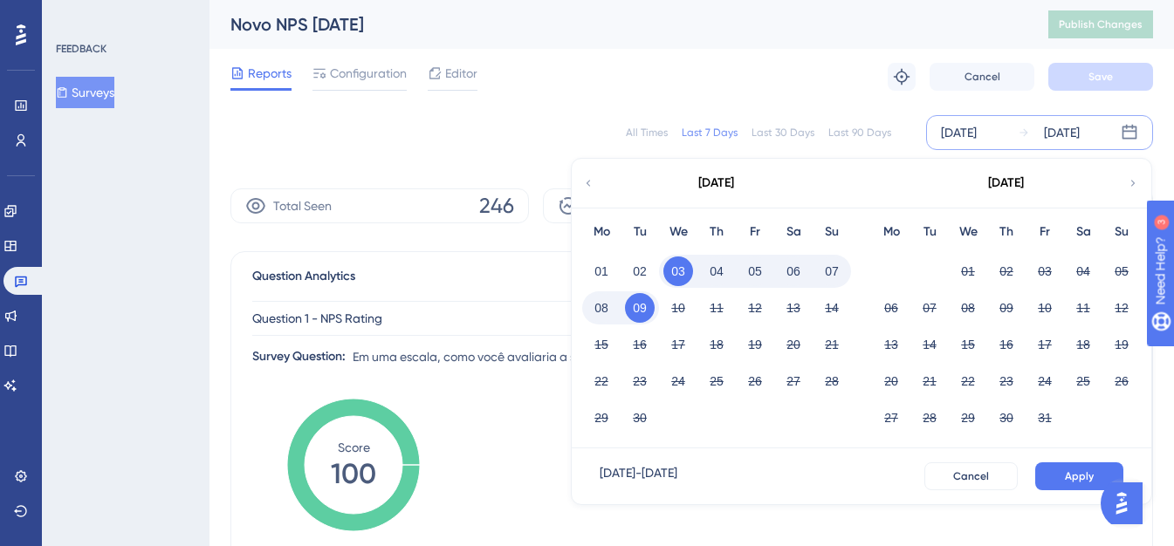
click at [590, 186] on icon at bounding box center [589, 183] width 4 height 6
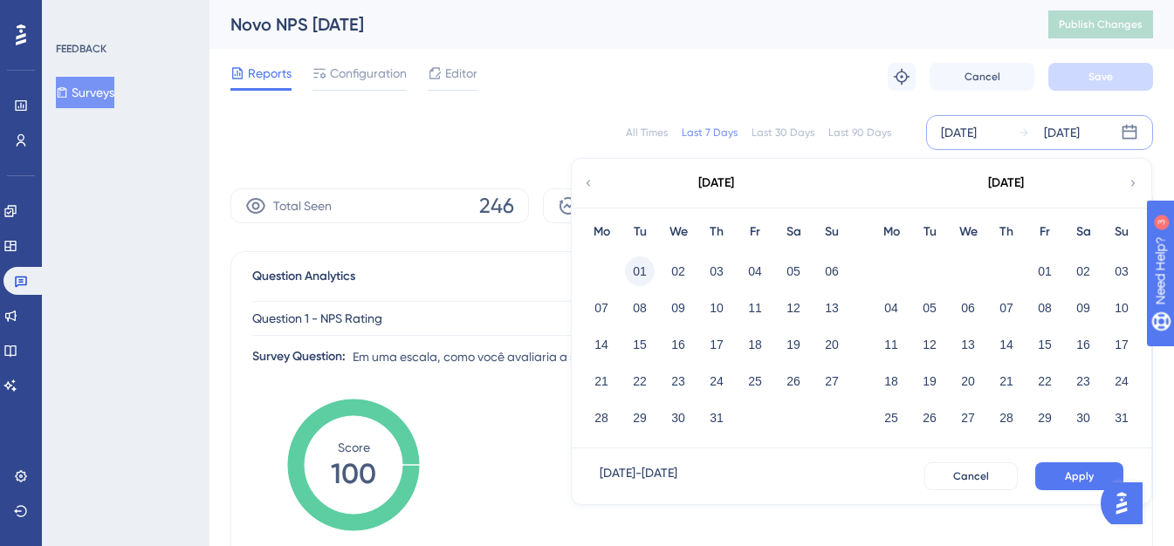
click at [637, 267] on button "01" at bounding box center [640, 272] width 30 height 30
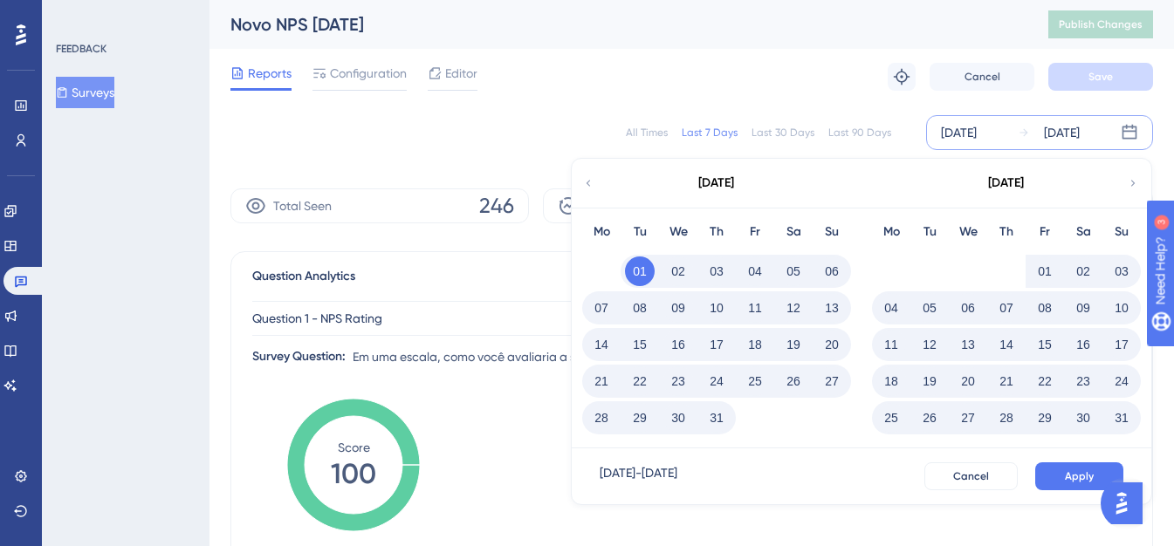
click at [720, 428] on button "31" at bounding box center [717, 418] width 30 height 30
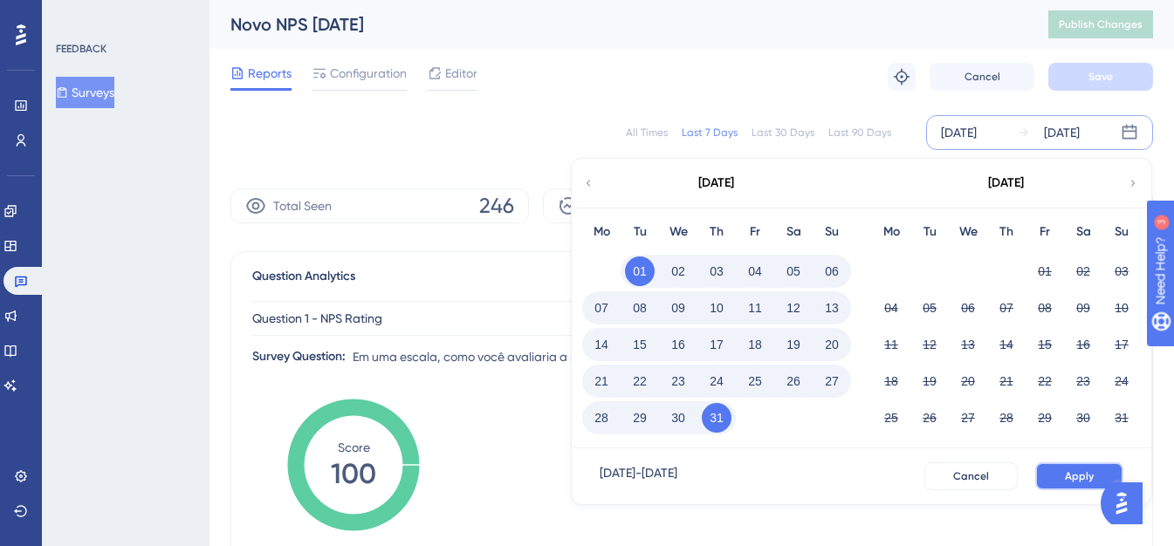
click at [1062, 477] on button "Apply" at bounding box center [1079, 477] width 88 height 28
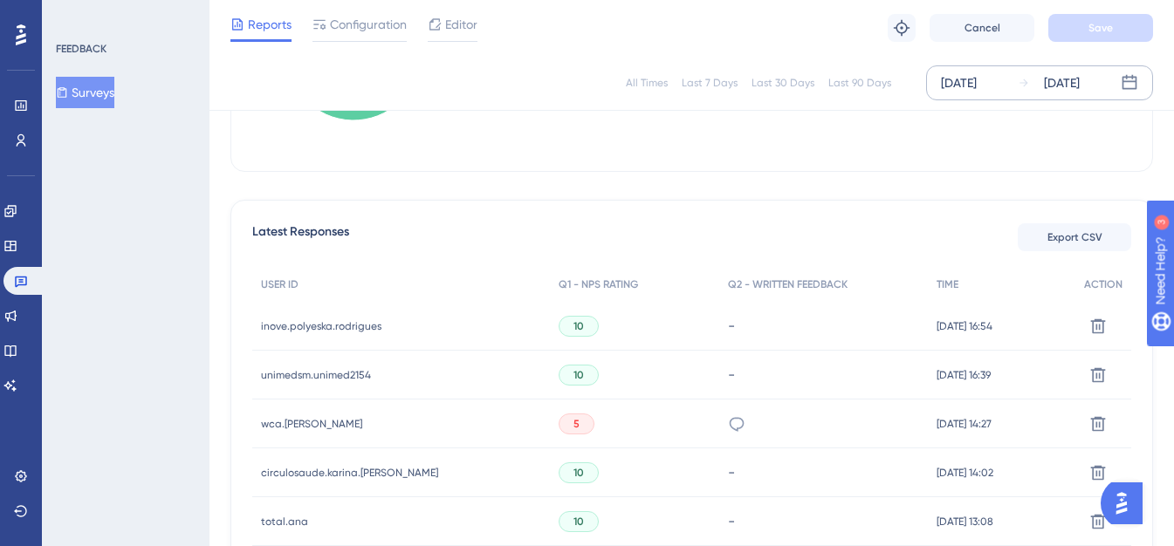
scroll to position [346, 0]
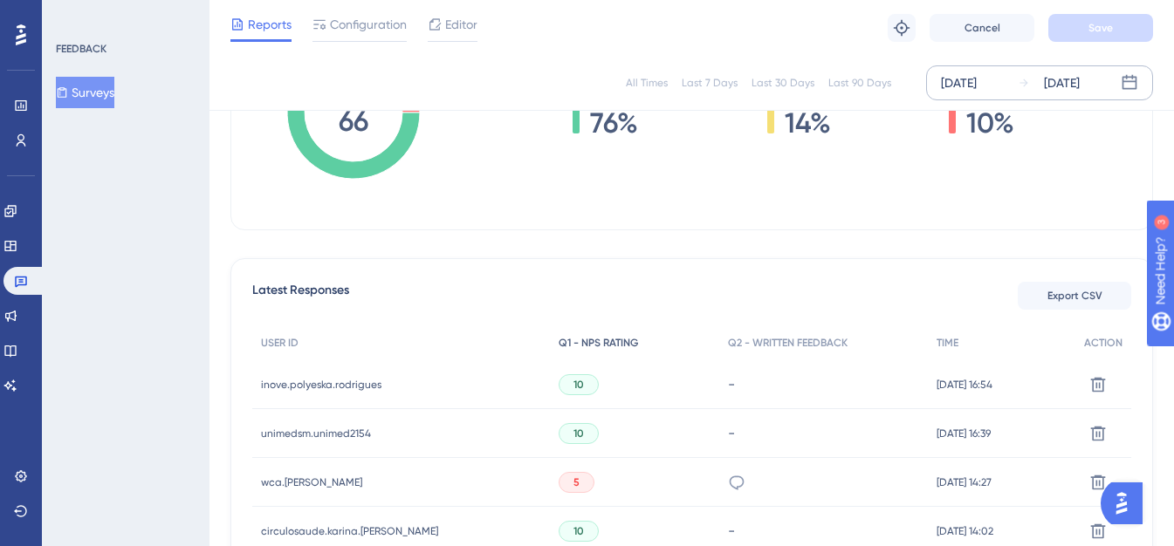
click at [559, 343] on span "Q1 - NPS RATING" at bounding box center [598, 343] width 79 height 14
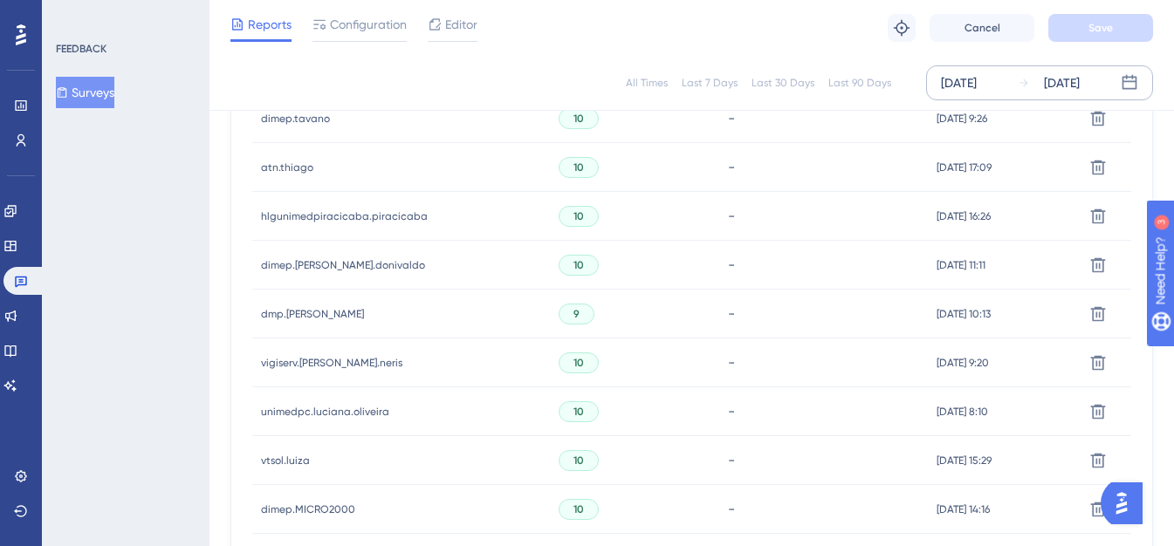
scroll to position [1219, 0]
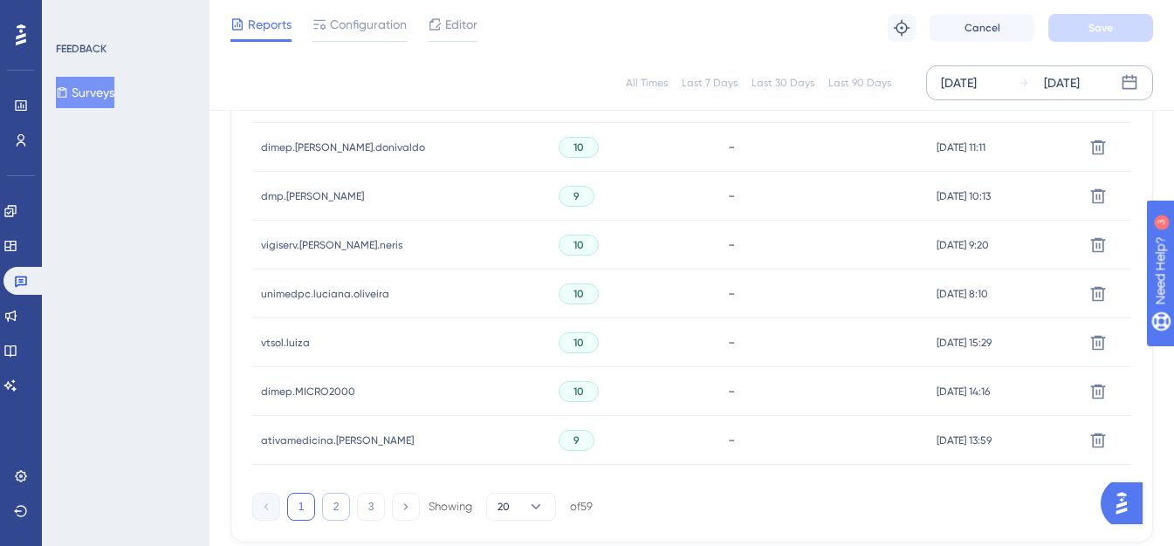
click at [342, 510] on button "2" at bounding box center [336, 507] width 28 height 28
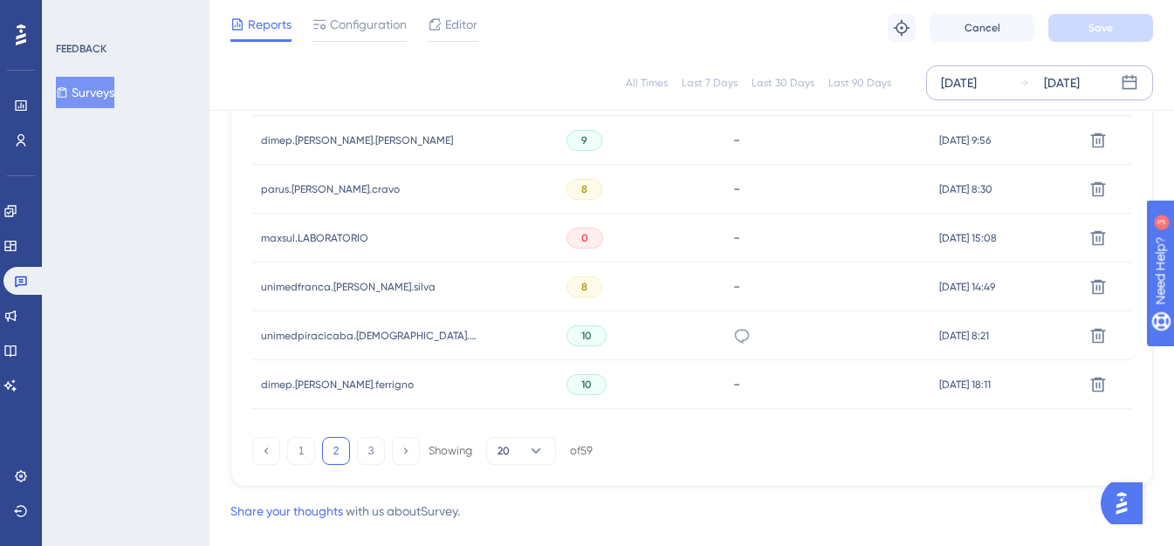
scroll to position [1306, 0]
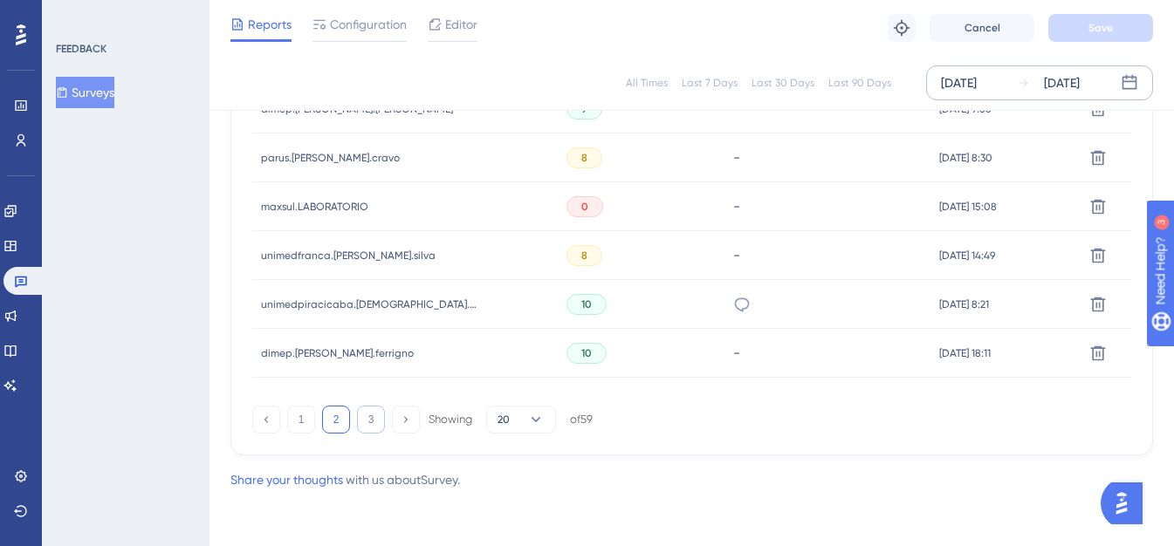
click at [365, 417] on button "3" at bounding box center [371, 420] width 28 height 28
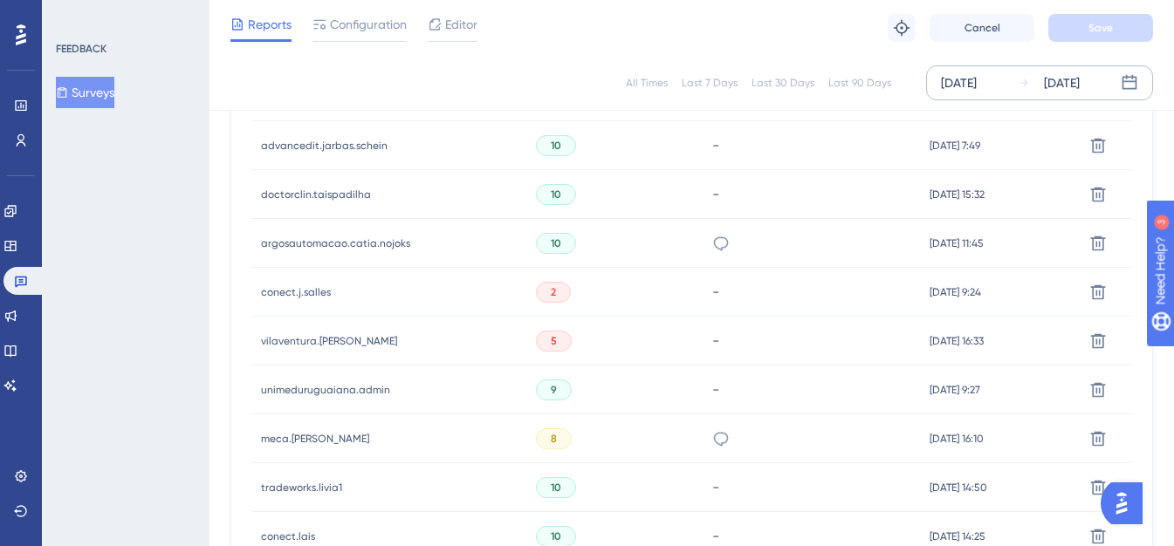
scroll to position [733, 0]
click at [536, 293] on div "2" at bounding box center [553, 290] width 35 height 21
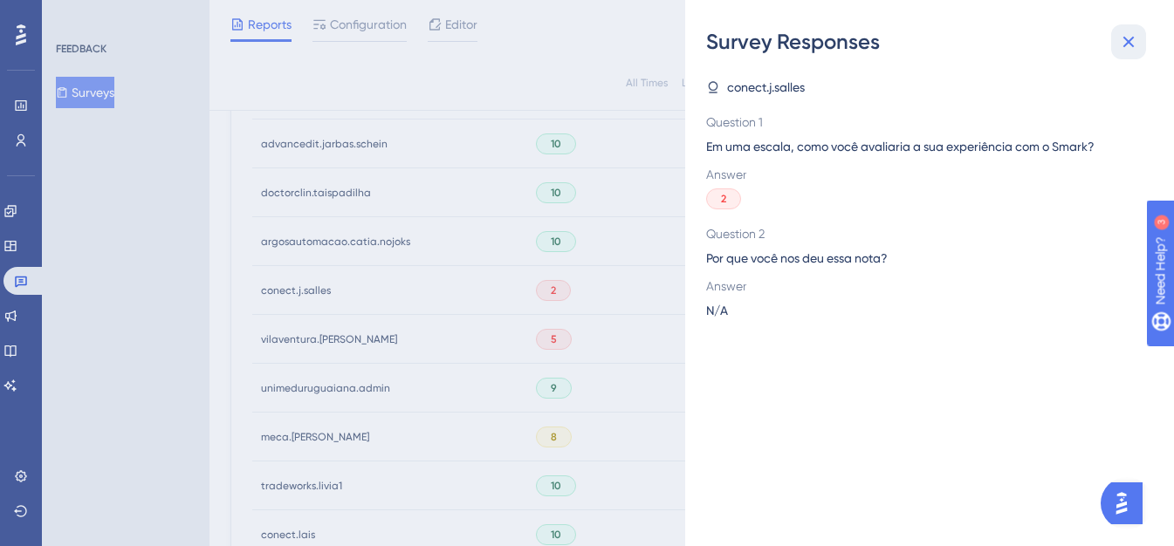
click at [1131, 45] on icon at bounding box center [1129, 42] width 11 height 11
